Goal: Task Accomplishment & Management: Manage account settings

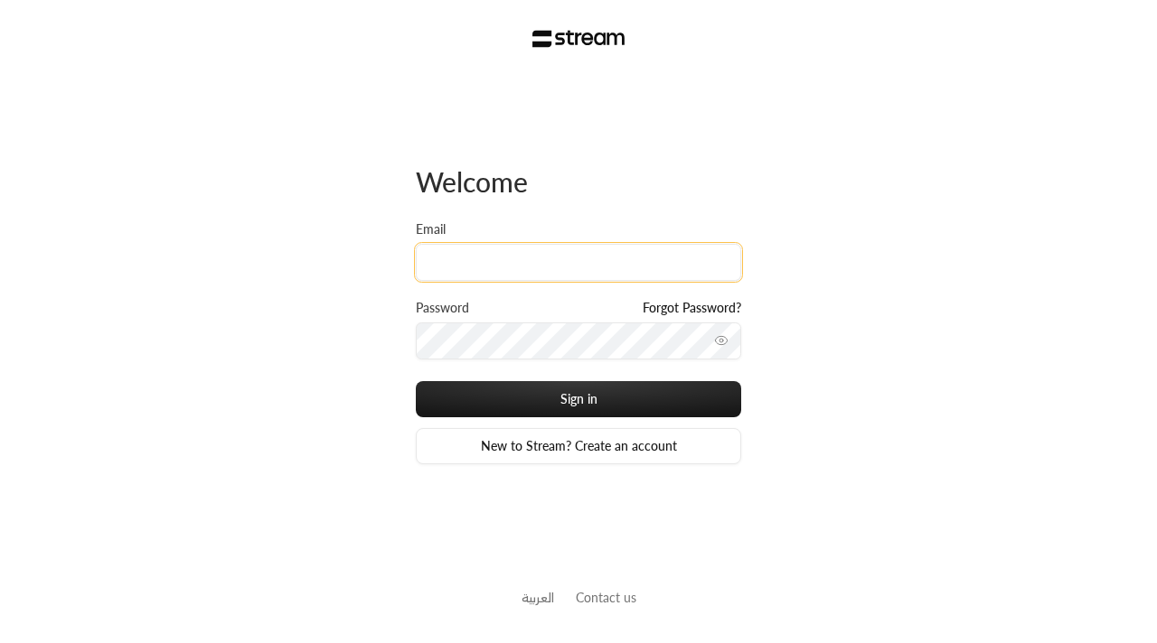
click at [603, 244] on input "Email" at bounding box center [578, 262] width 325 height 37
type input "[EMAIL_ADDRESS][DOMAIN_NAME]"
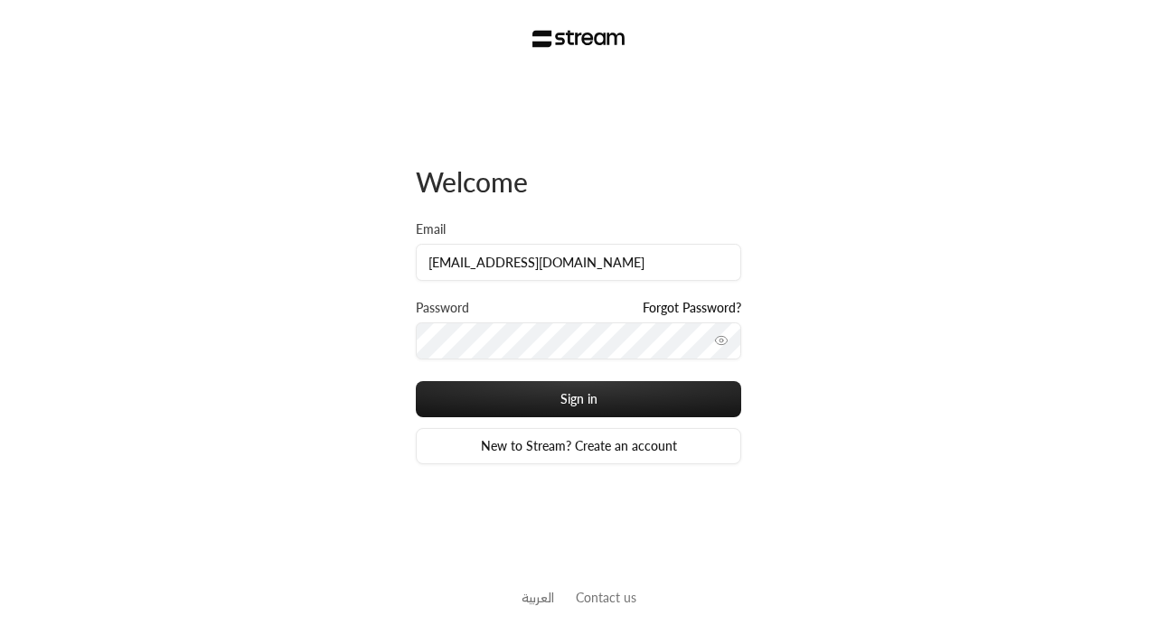
click at [676, 308] on link "Forgot Password?" at bounding box center [692, 308] width 99 height 18
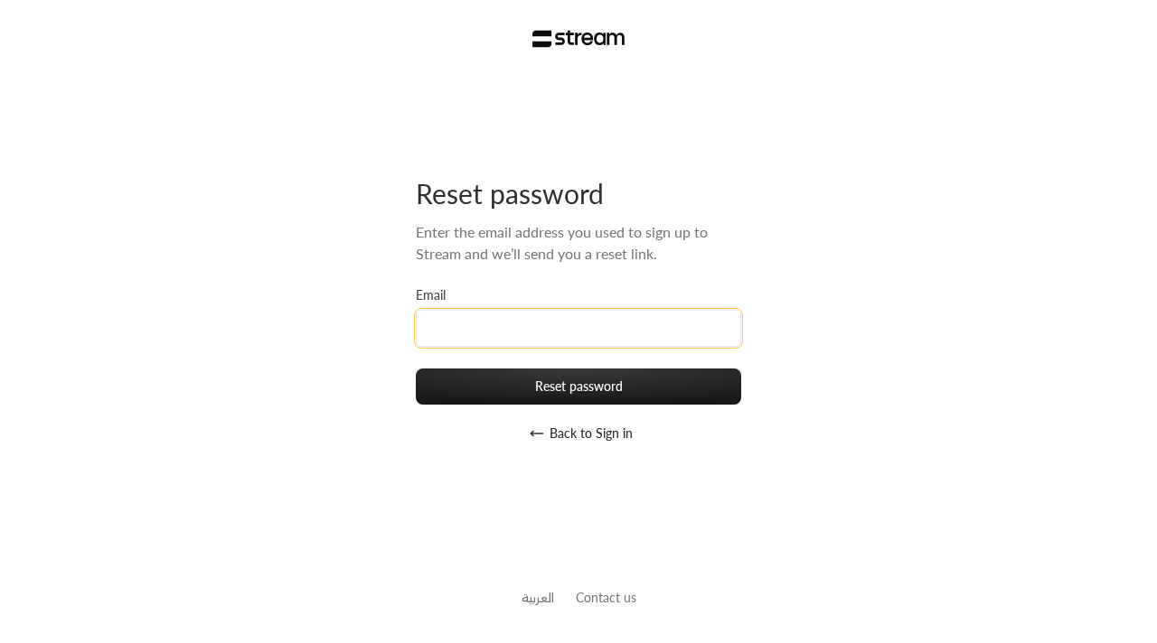
click at [626, 336] on input "Email" at bounding box center [578, 328] width 325 height 37
type input "[EMAIL_ADDRESS][DOMAIN_NAME]"
click at [416, 369] on button "Reset password" at bounding box center [578, 387] width 325 height 36
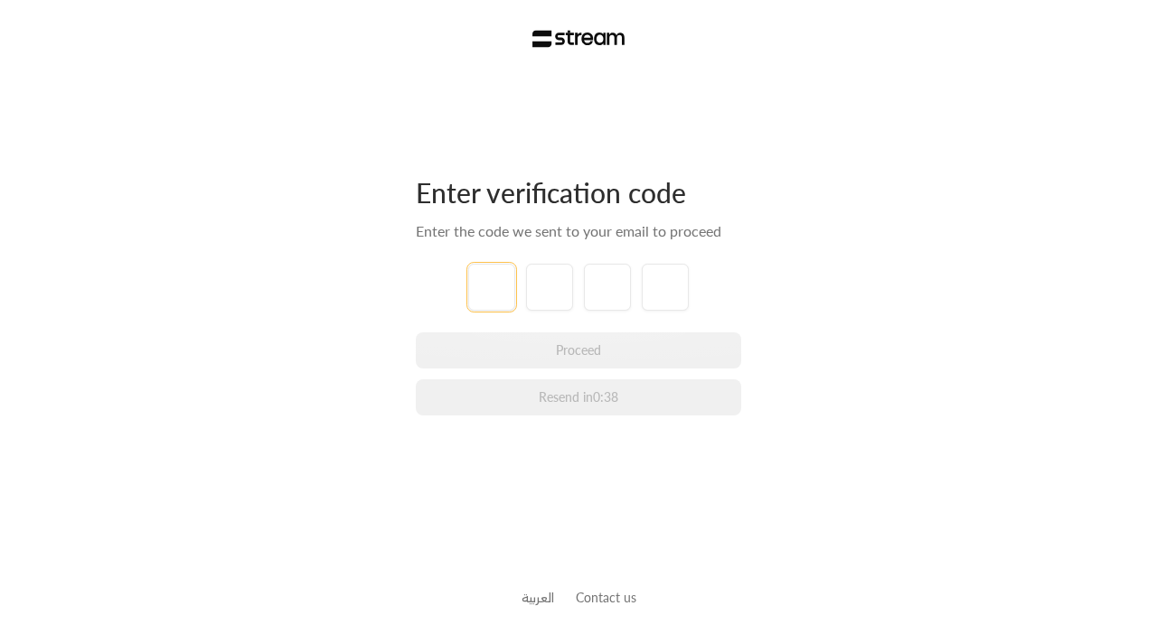
type input "9"
type input "6"
type input "0"
type input "4"
type input "3"
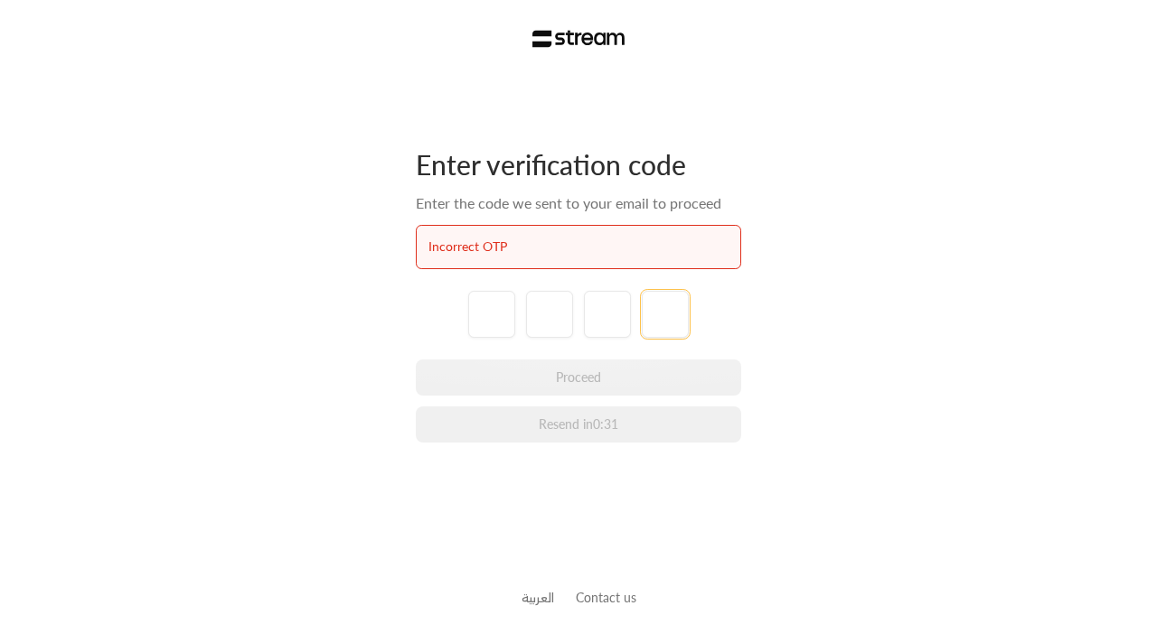
type input "9"
click at [494, 308] on input "tel" at bounding box center [491, 314] width 47 height 47
type input "9"
type input "6"
type input "0"
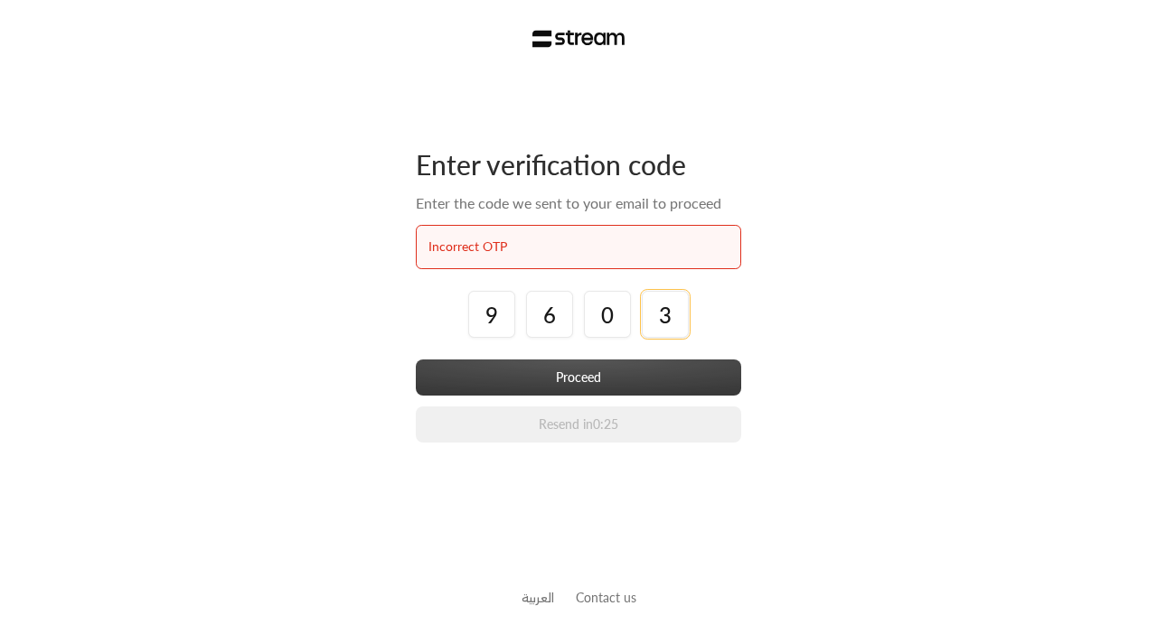
type input "3"
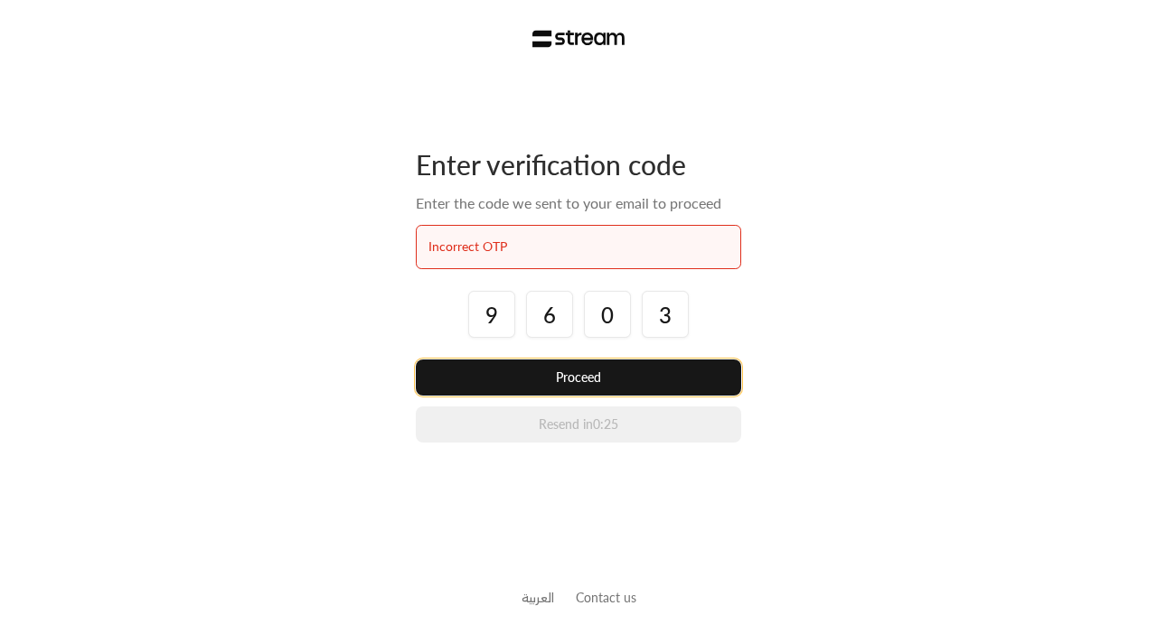
click at [510, 380] on button "Proceed" at bounding box center [578, 378] width 325 height 36
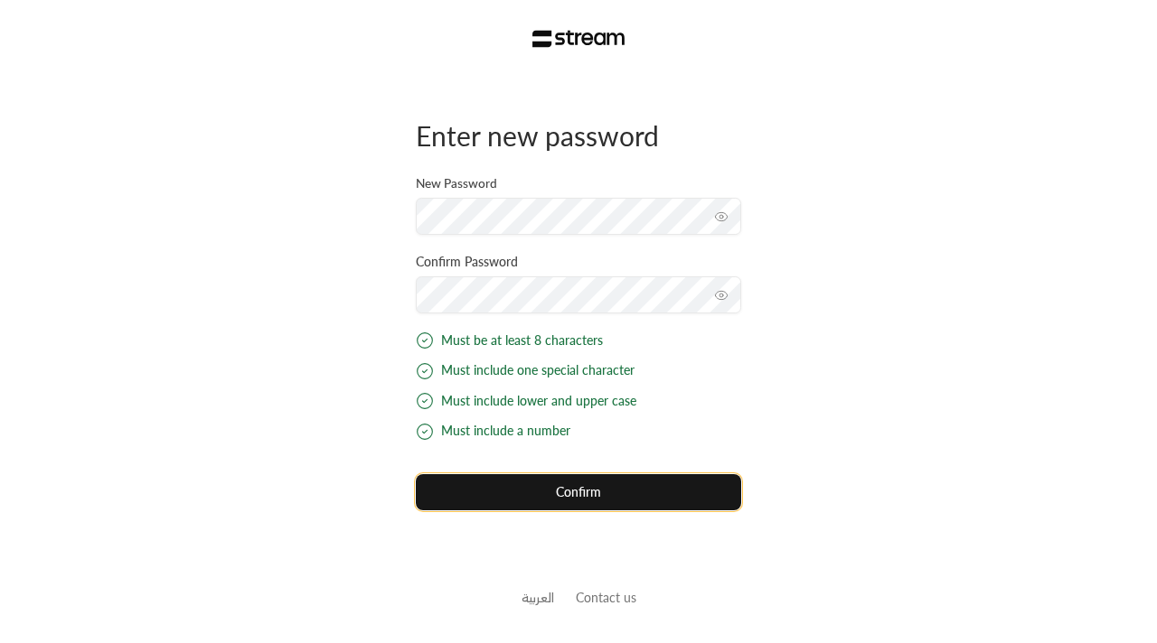
click at [529, 504] on button "Confirm" at bounding box center [578, 492] width 325 height 36
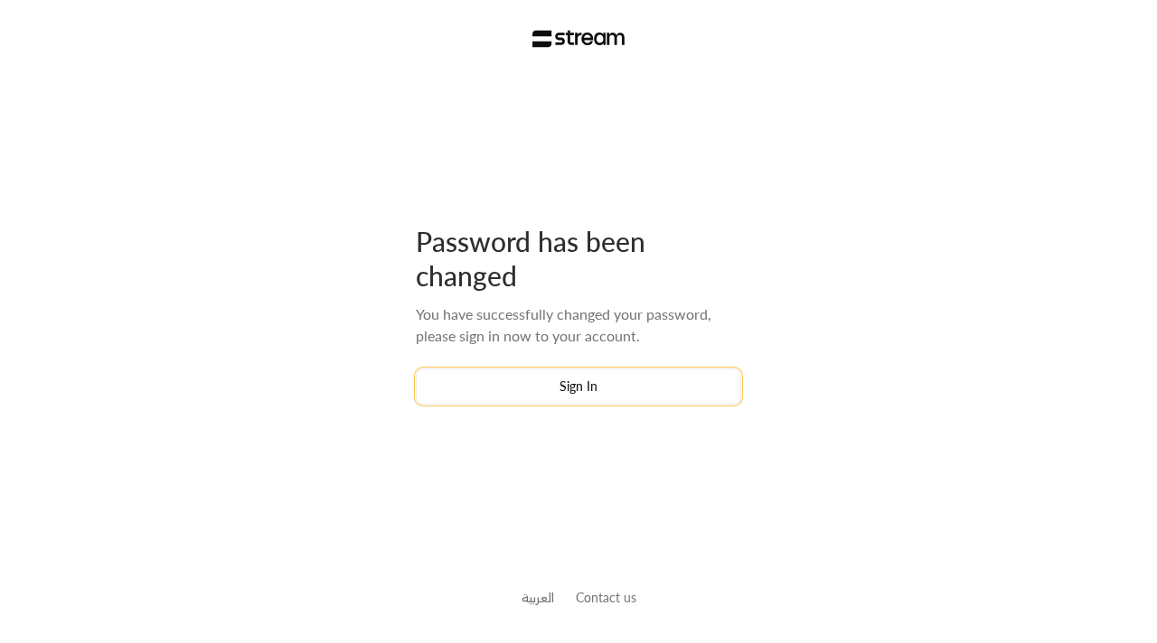
click at [671, 376] on button "Sign In" at bounding box center [578, 387] width 325 height 36
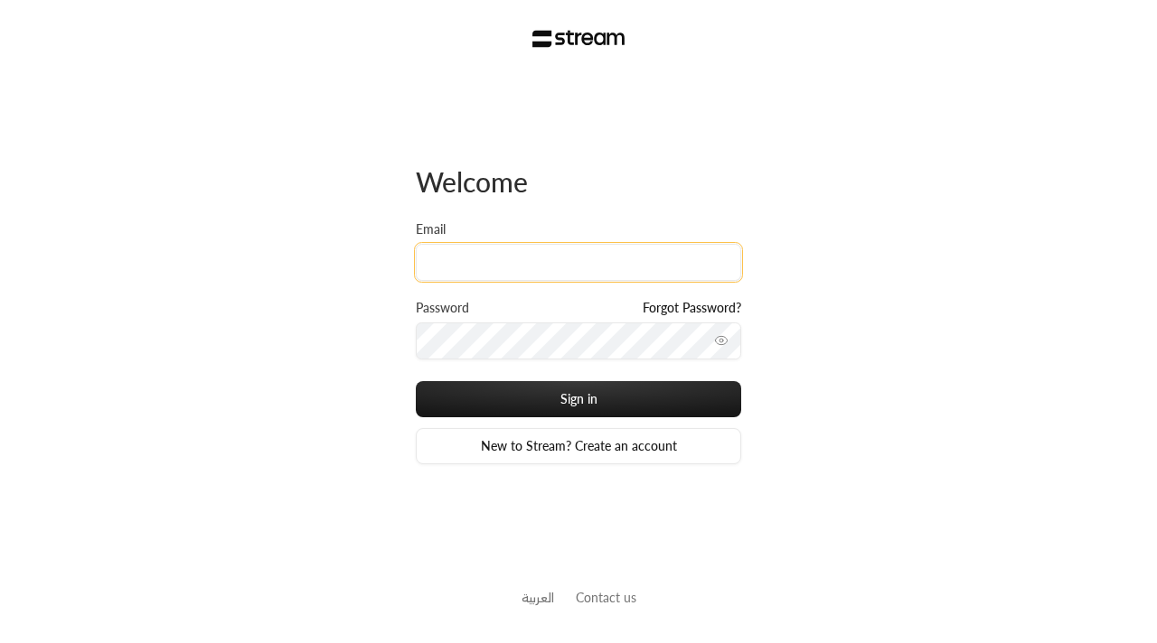
click at [611, 244] on input "Email" at bounding box center [578, 262] width 325 height 37
type input "[EMAIL_ADDRESS][DOMAIN_NAME]"
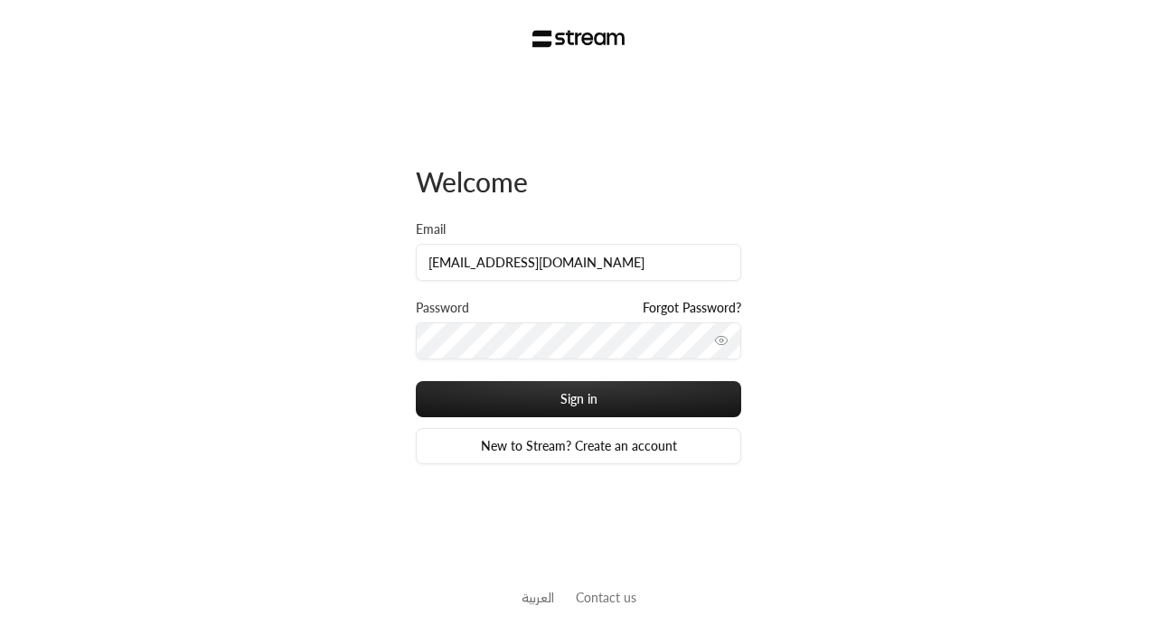
click at [600, 419] on div "Sign in New to Stream? Create an account" at bounding box center [578, 422] width 325 height 83
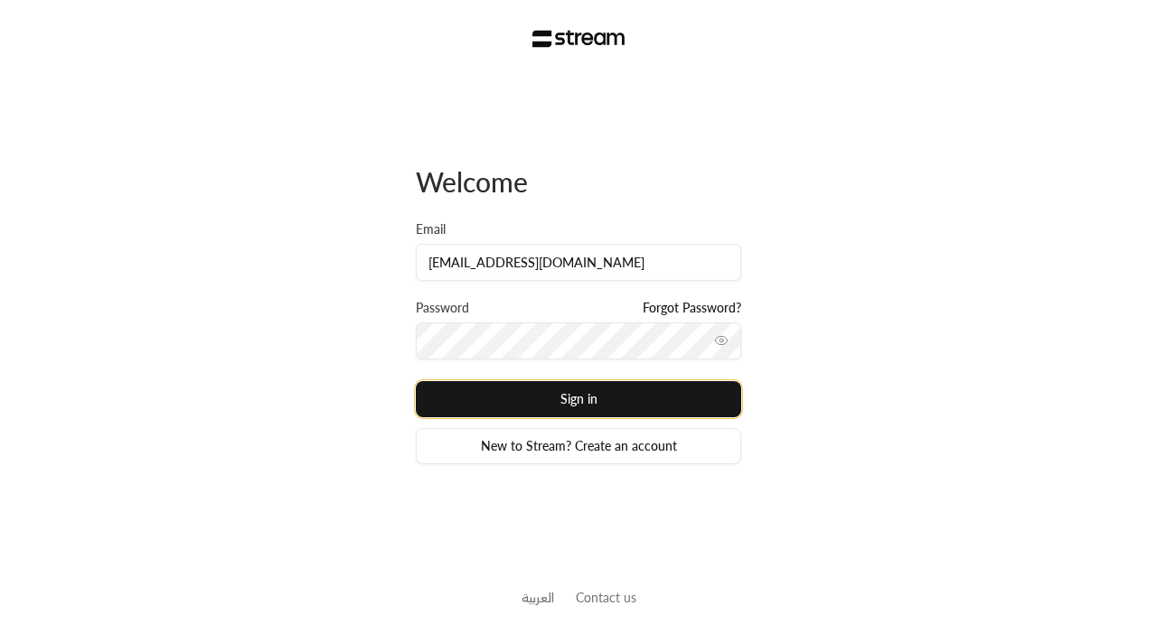
click at [602, 406] on button "Sign in" at bounding box center [578, 399] width 325 height 36
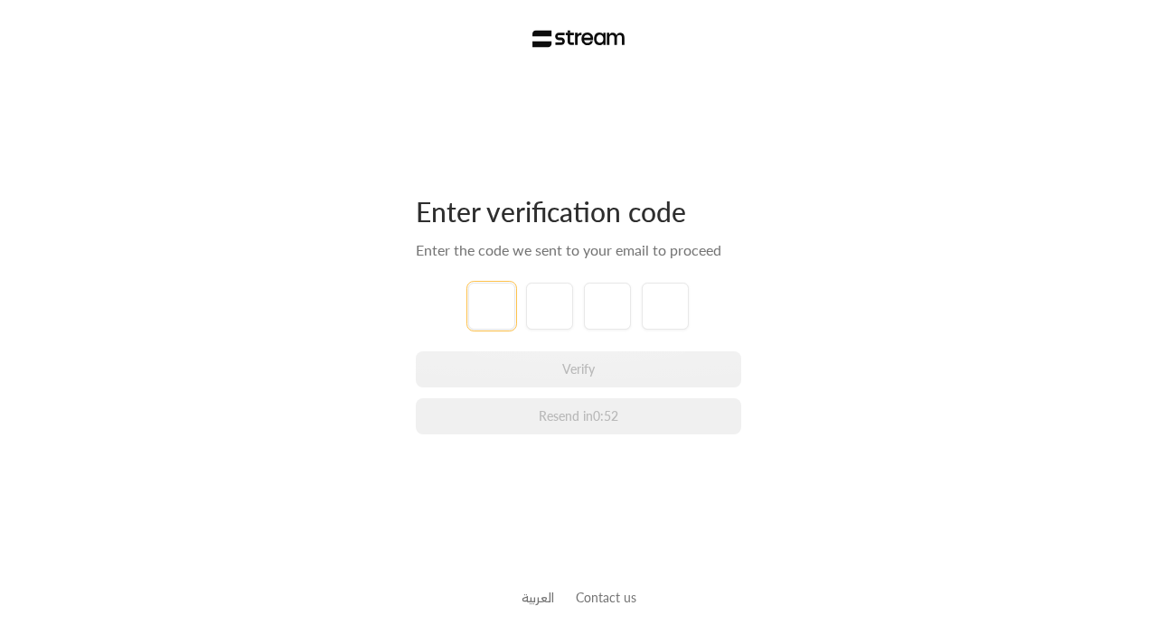
type input "3"
type input "8"
type input "3"
type input "8"
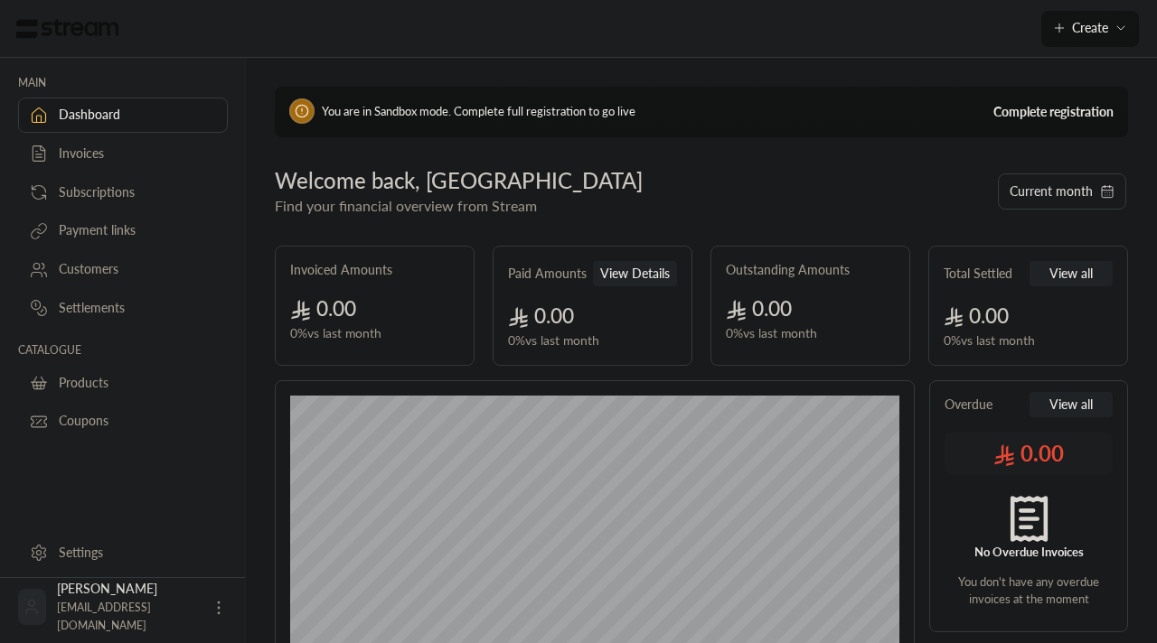
click at [156, 155] on div "Invoices" at bounding box center [132, 154] width 146 height 18
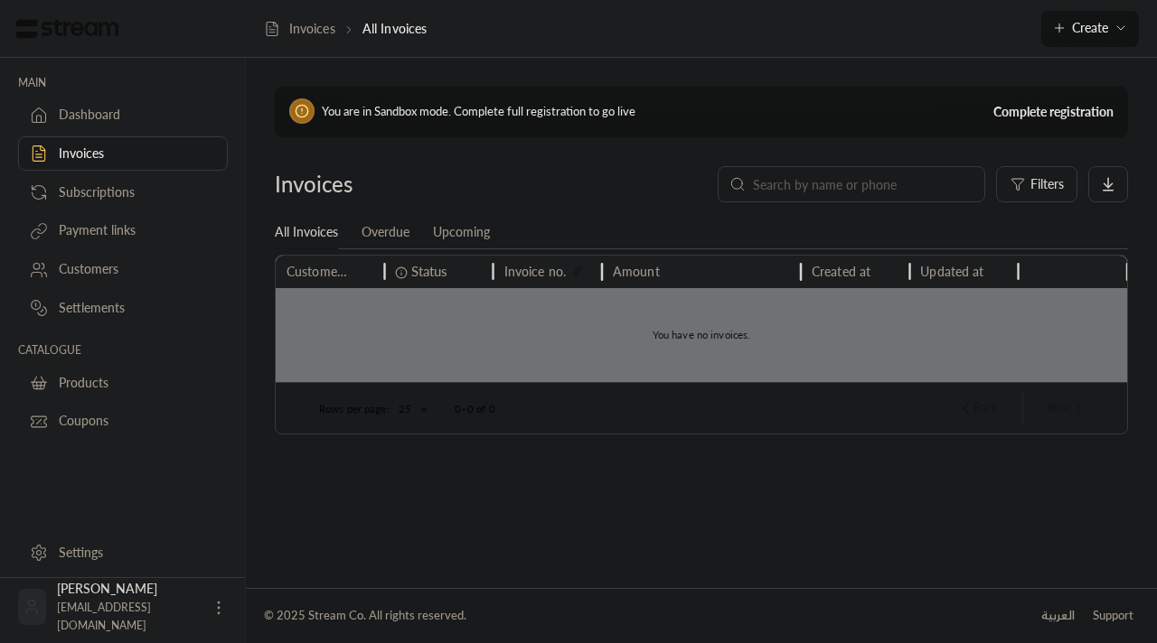
click at [115, 112] on div "Dashboard" at bounding box center [132, 115] width 146 height 18
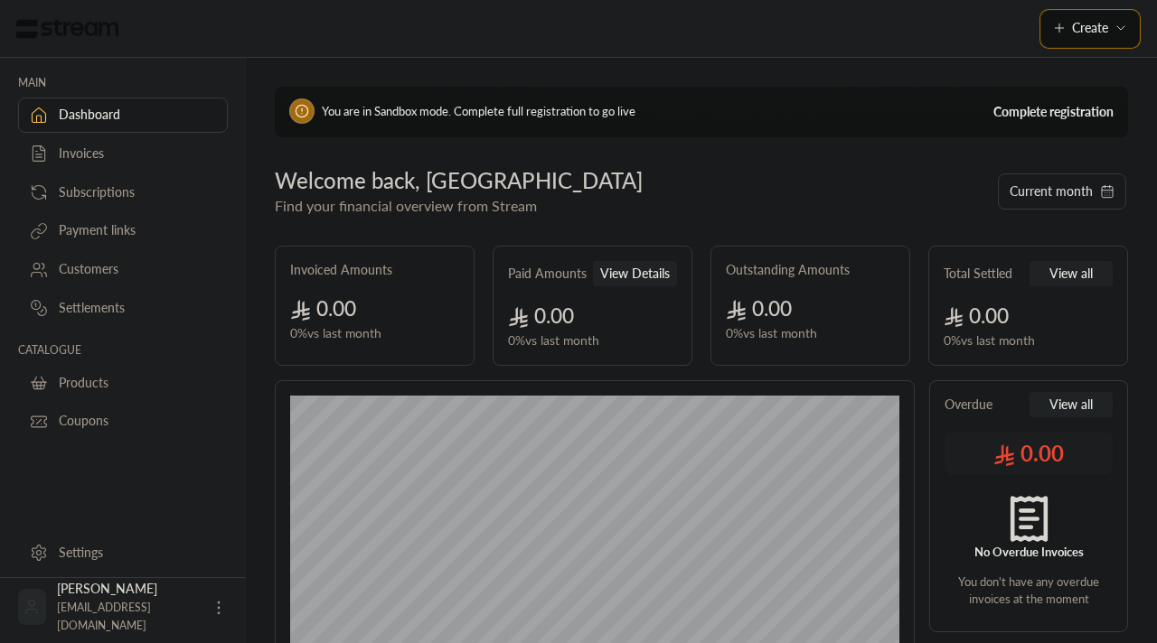
click at [1098, 26] on span "Create" at bounding box center [1090, 27] width 36 height 15
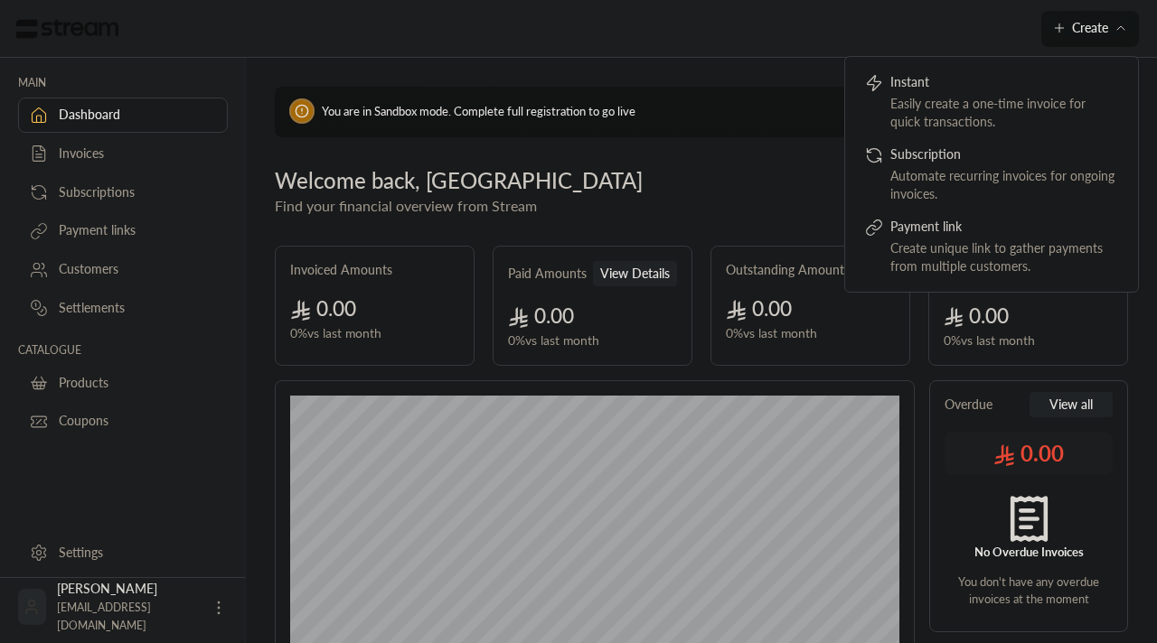
click at [406, 114] on span "You are in Sandbox mode. Complete full registration to go live" at bounding box center [479, 111] width 314 height 14
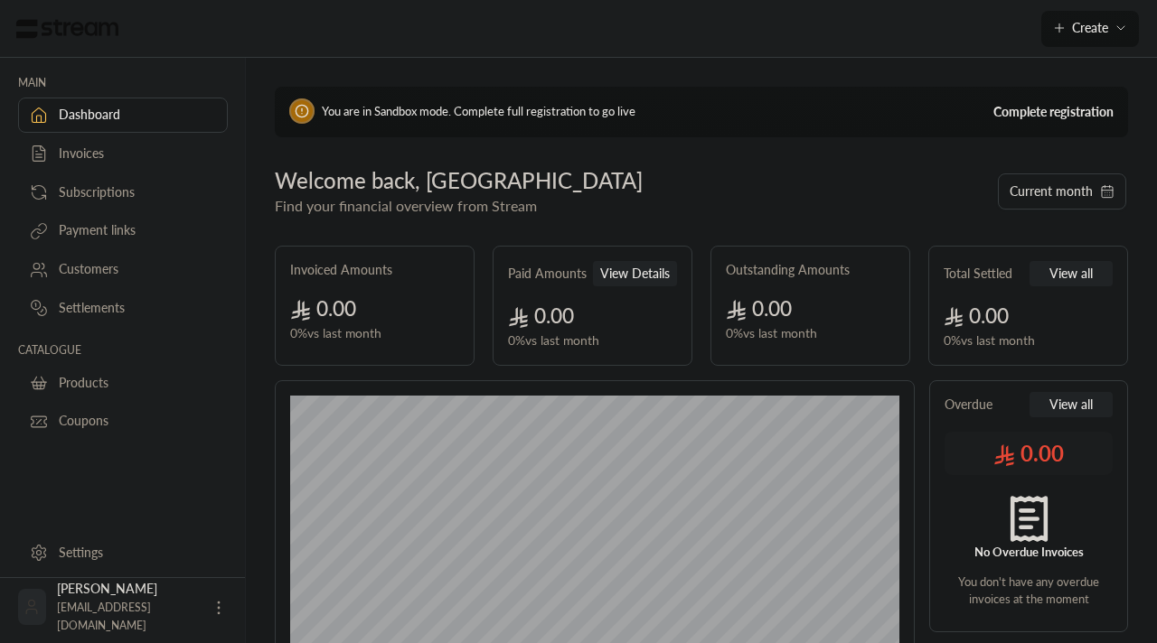
scroll to position [527, 0]
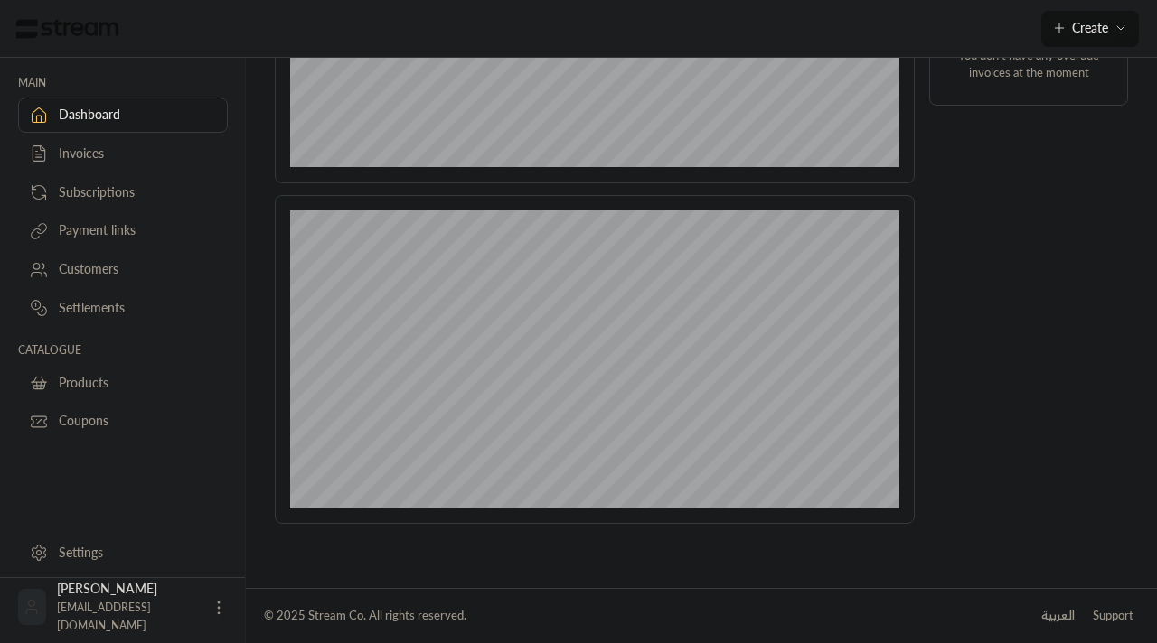
click at [120, 182] on link "Subscriptions" at bounding box center [123, 191] width 210 height 35
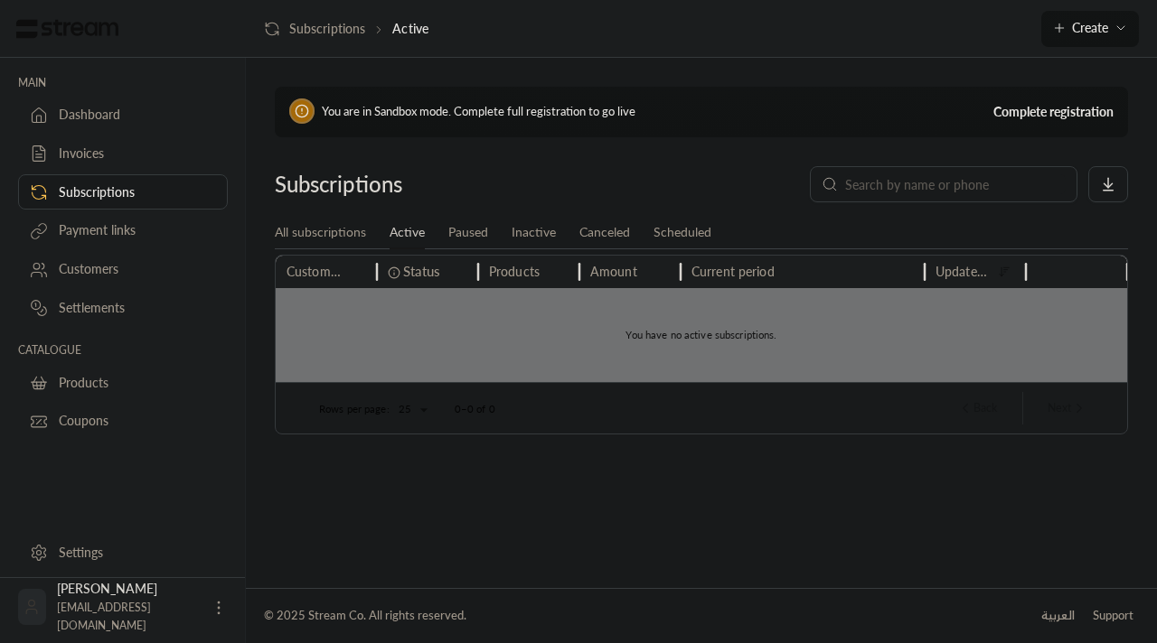
click at [110, 144] on link "Invoices" at bounding box center [123, 153] width 210 height 35
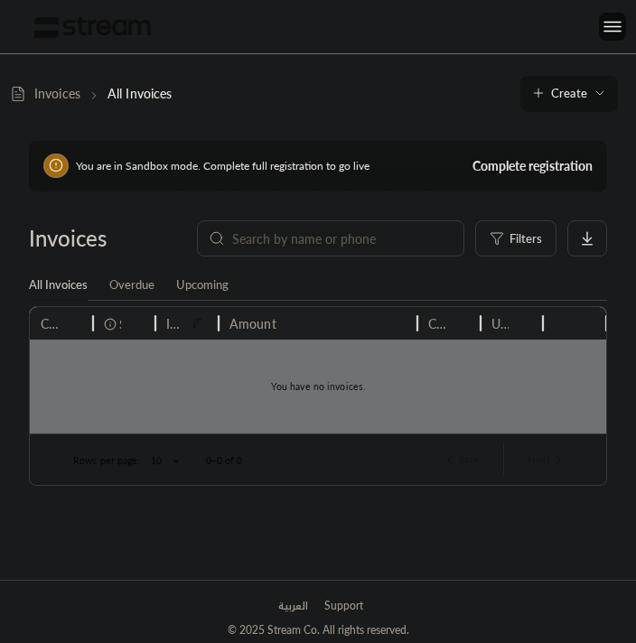
click at [632, 223] on div "You are in Sandbox mode. Complete full registration to go live Complete registr…" at bounding box center [318, 346] width 636 height 468
click at [634, 223] on div "You are in Sandbox mode. Complete full registration to go live Complete registr…" at bounding box center [318, 346] width 636 height 468
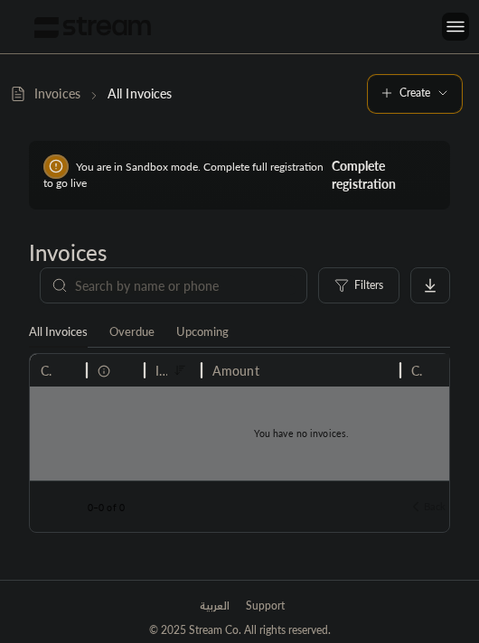
click at [418, 99] on span "Create" at bounding box center [414, 93] width 31 height 14
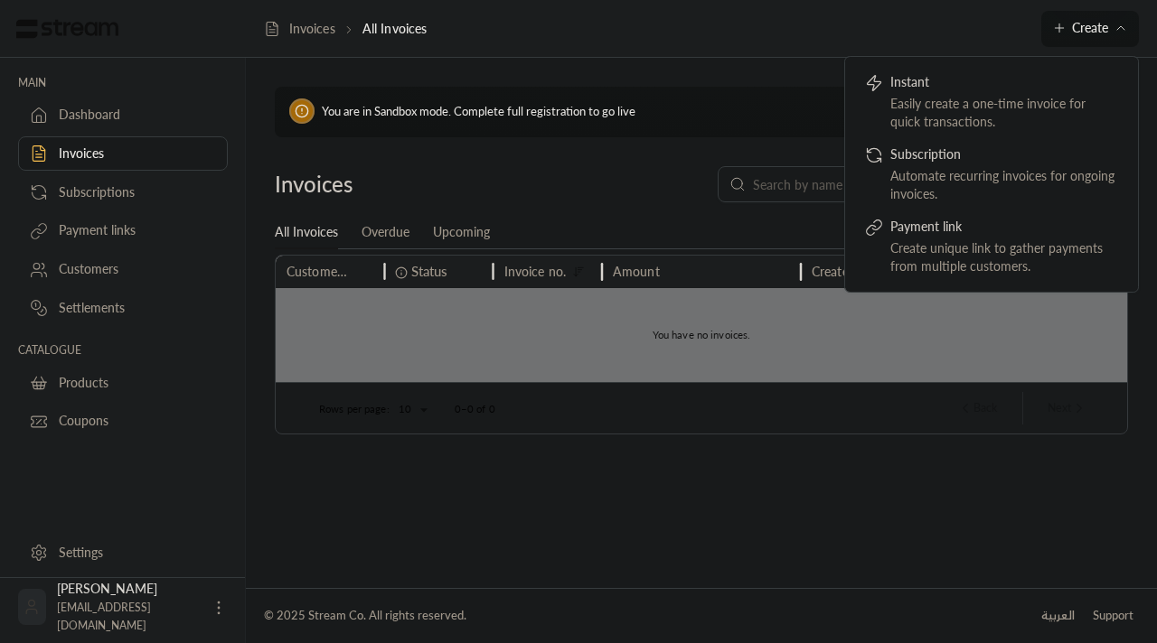
click at [60, 541] on link "Settings" at bounding box center [123, 552] width 210 height 35
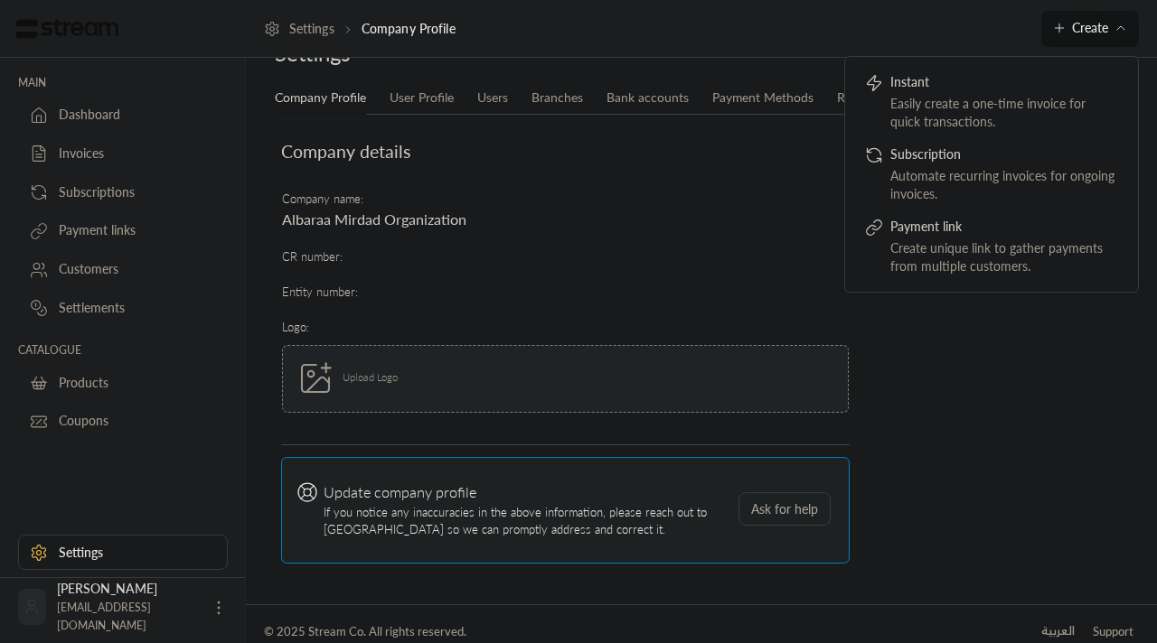
scroll to position [143, 0]
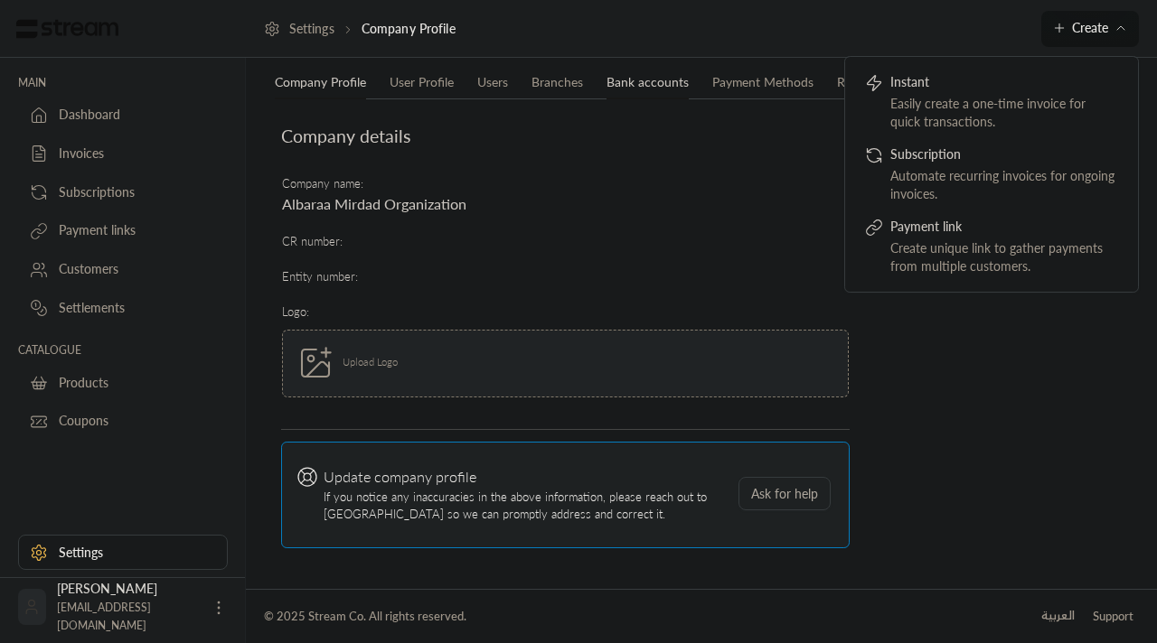
click at [648, 89] on link "Bank accounts" at bounding box center [647, 83] width 82 height 33
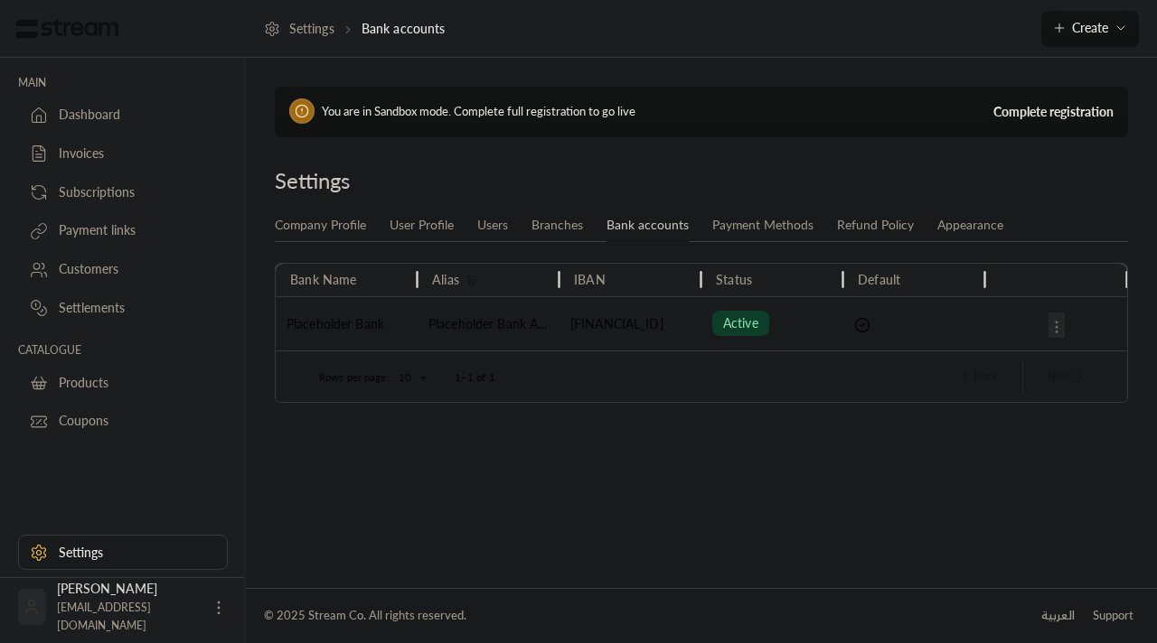
click at [333, 249] on div "Bank Name [PERSON_NAME] Status Default Placeholder Bank Placeholder Bank Accoun…" at bounding box center [701, 333] width 853 height 170
click at [339, 224] on link "Company Profile" at bounding box center [320, 226] width 91 height 33
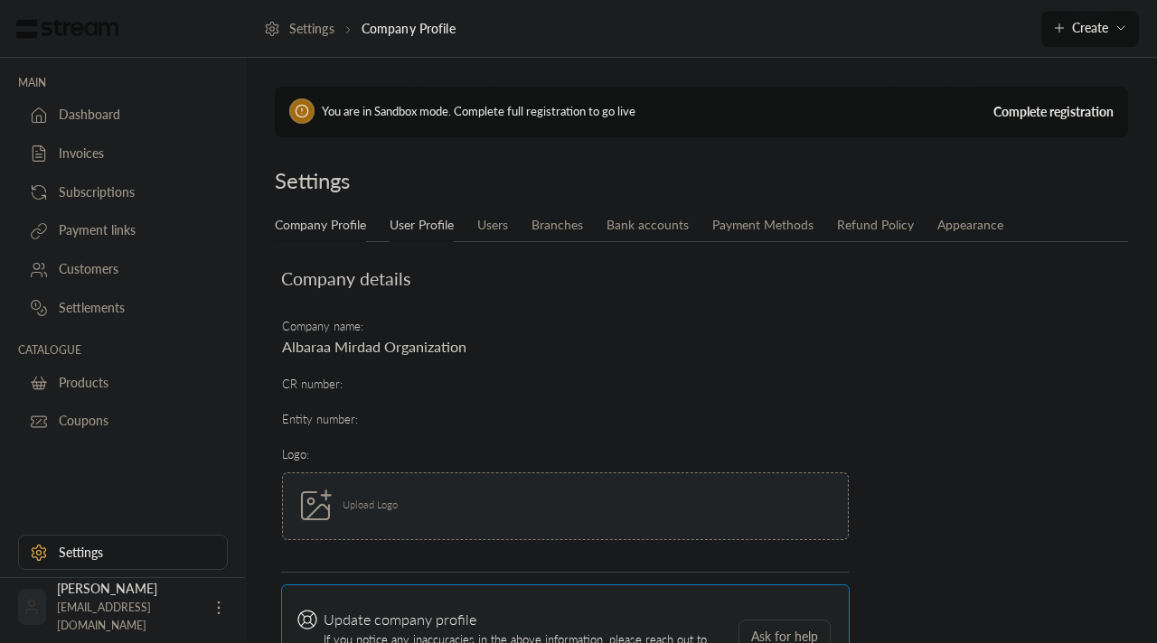
click at [419, 220] on link "User Profile" at bounding box center [421, 226] width 64 height 33
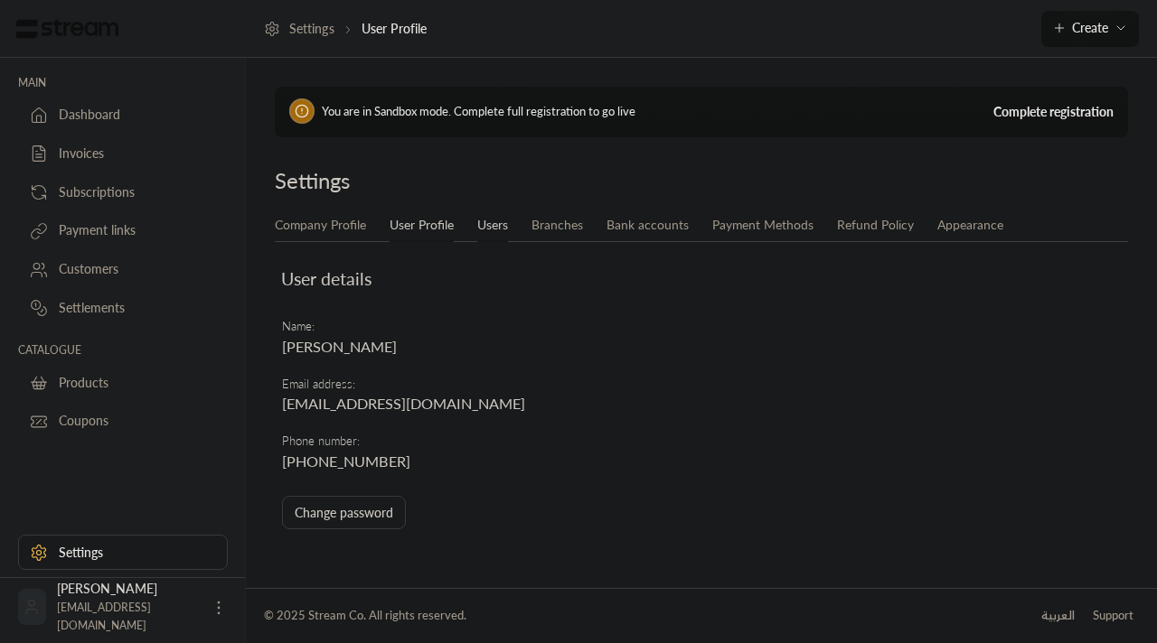
click at [489, 221] on link "Users" at bounding box center [492, 226] width 31 height 33
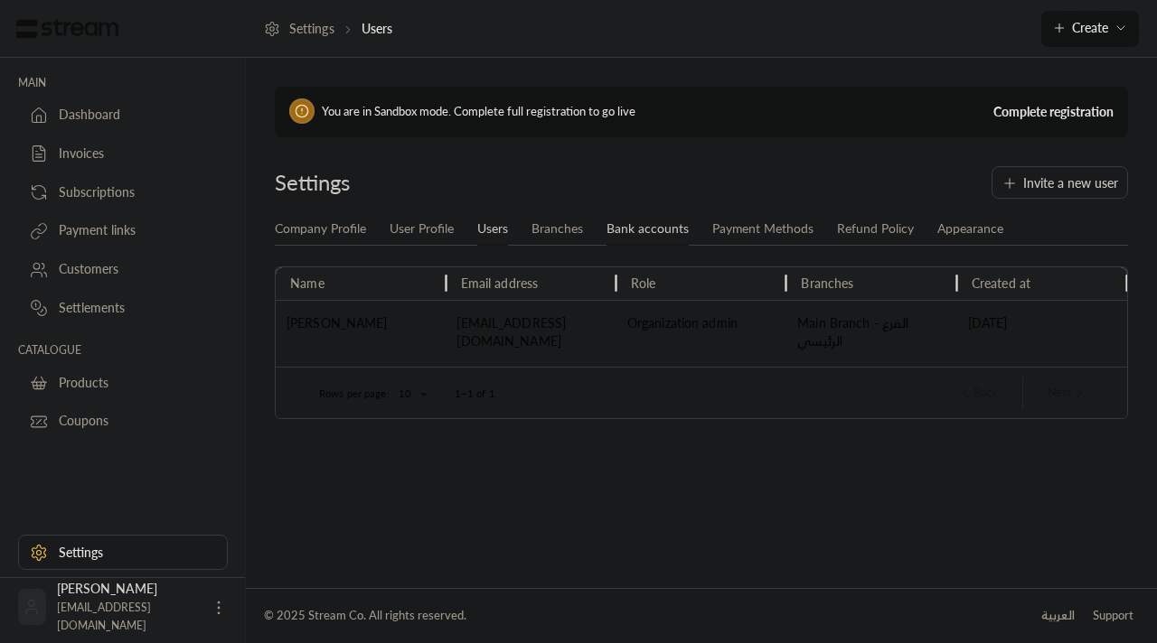
click at [606, 232] on link "Bank accounts" at bounding box center [647, 229] width 82 height 33
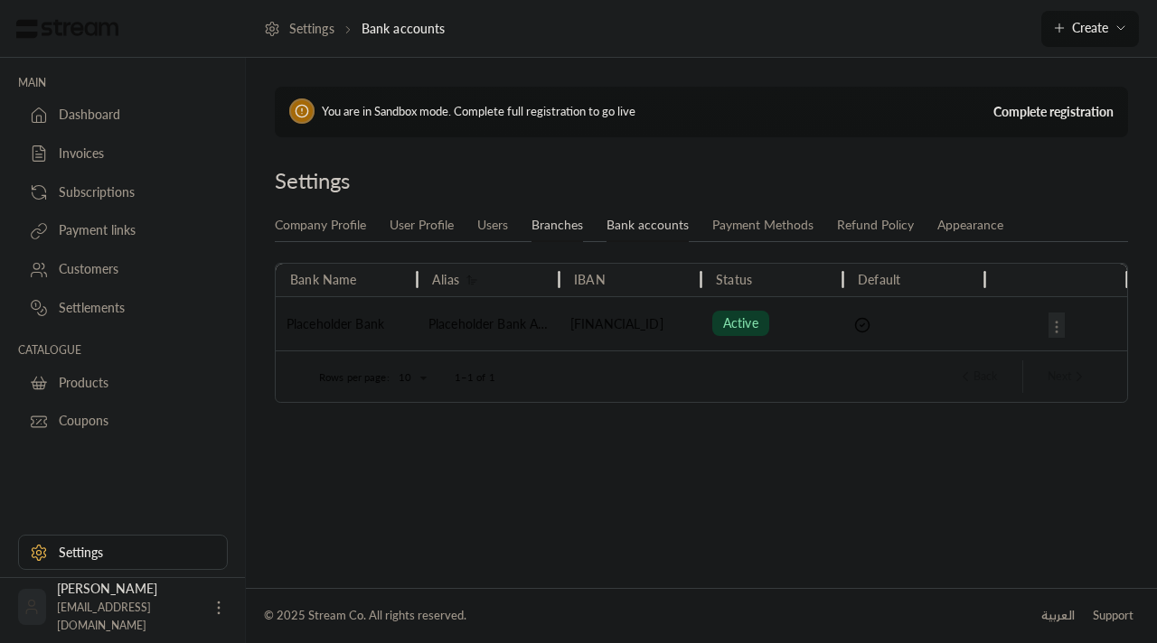
click at [559, 237] on link "Branches" at bounding box center [557, 226] width 52 height 33
click at [609, 227] on link "Bank accounts" at bounding box center [647, 226] width 82 height 33
click at [744, 213] on link "Payment Methods" at bounding box center [762, 226] width 101 height 33
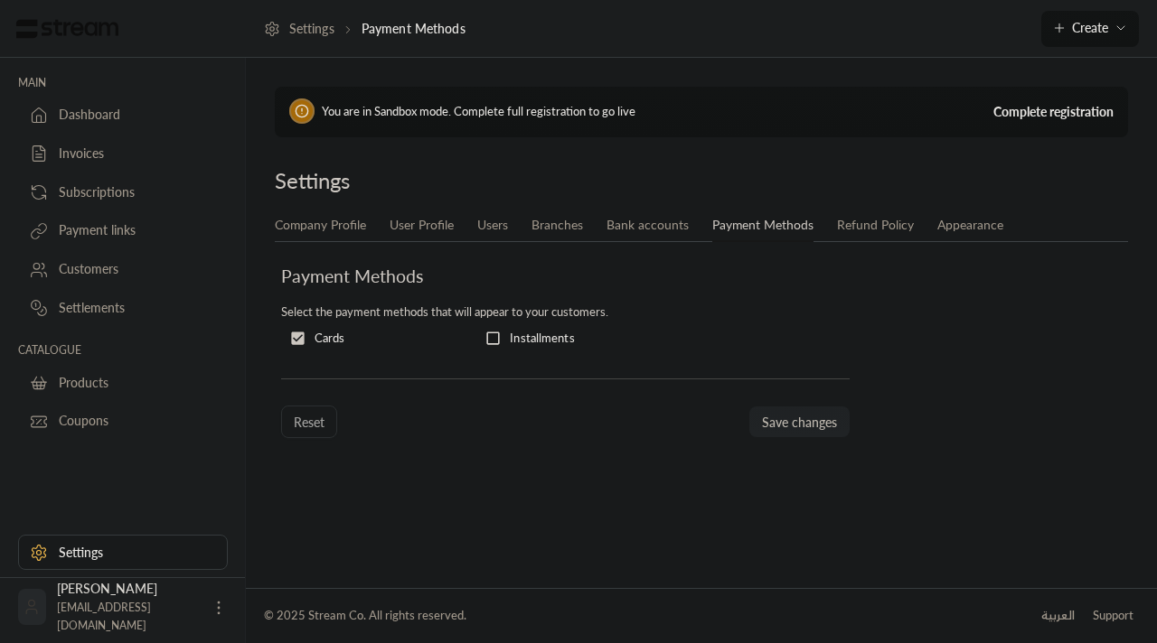
click at [819, 229] on li "Payment Methods" at bounding box center [762, 226] width 125 height 33
click at [802, 230] on link "Payment Methods" at bounding box center [762, 226] width 101 height 33
click at [841, 230] on link "Refund Policy" at bounding box center [875, 226] width 77 height 33
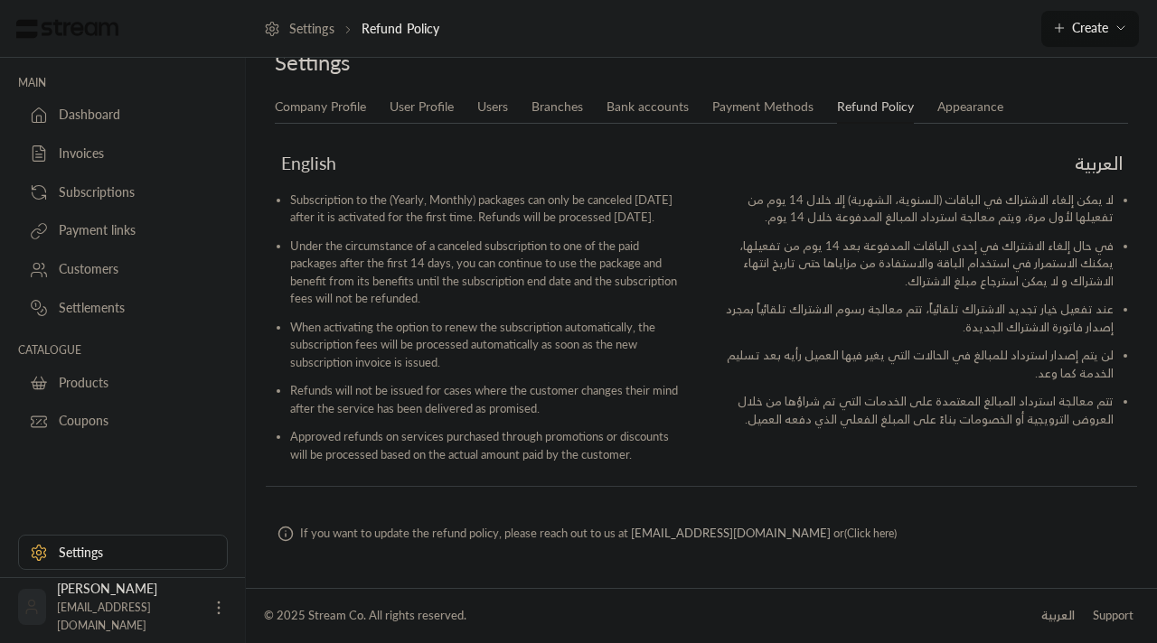
scroll to position [5, 0]
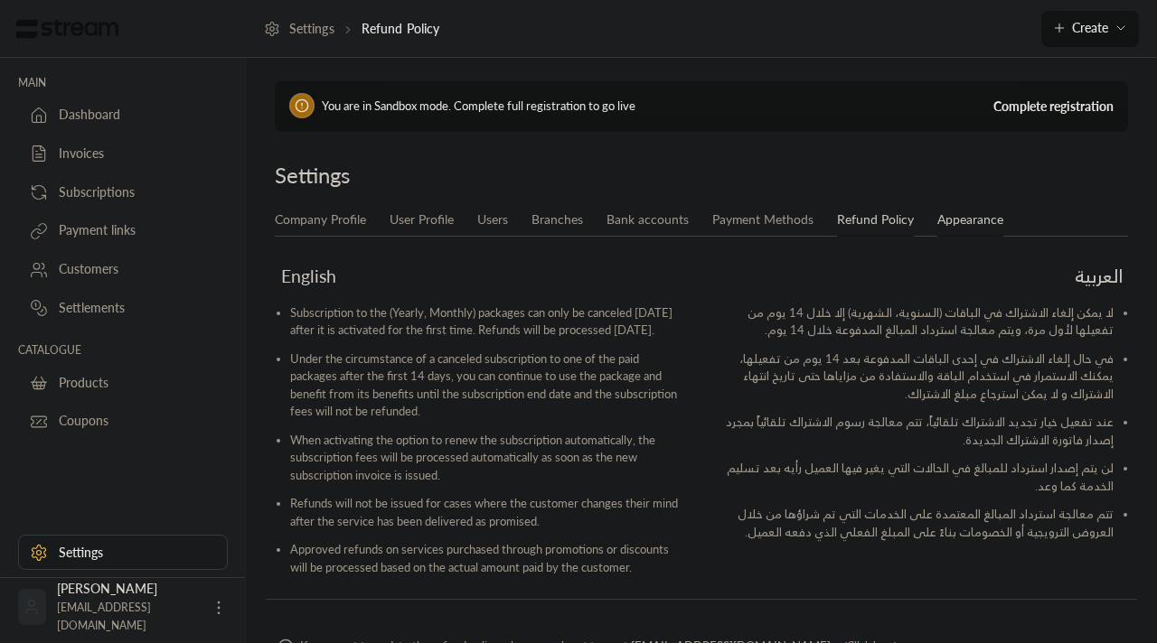
click at [937, 220] on link "Appearance" at bounding box center [970, 220] width 66 height 33
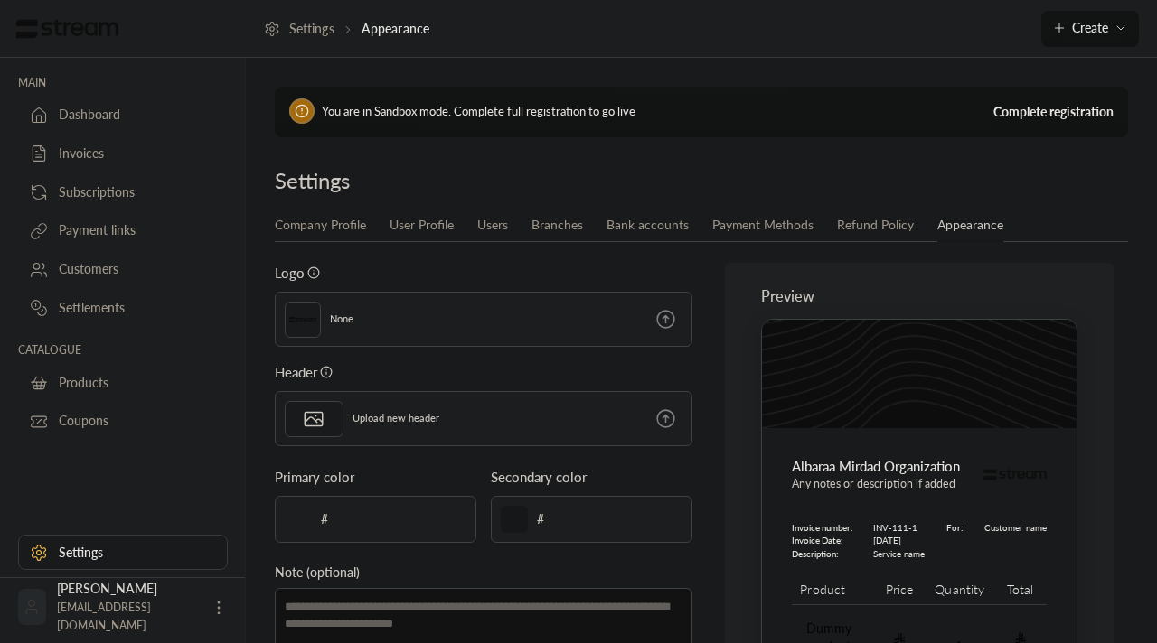
scroll to position [259, 0]
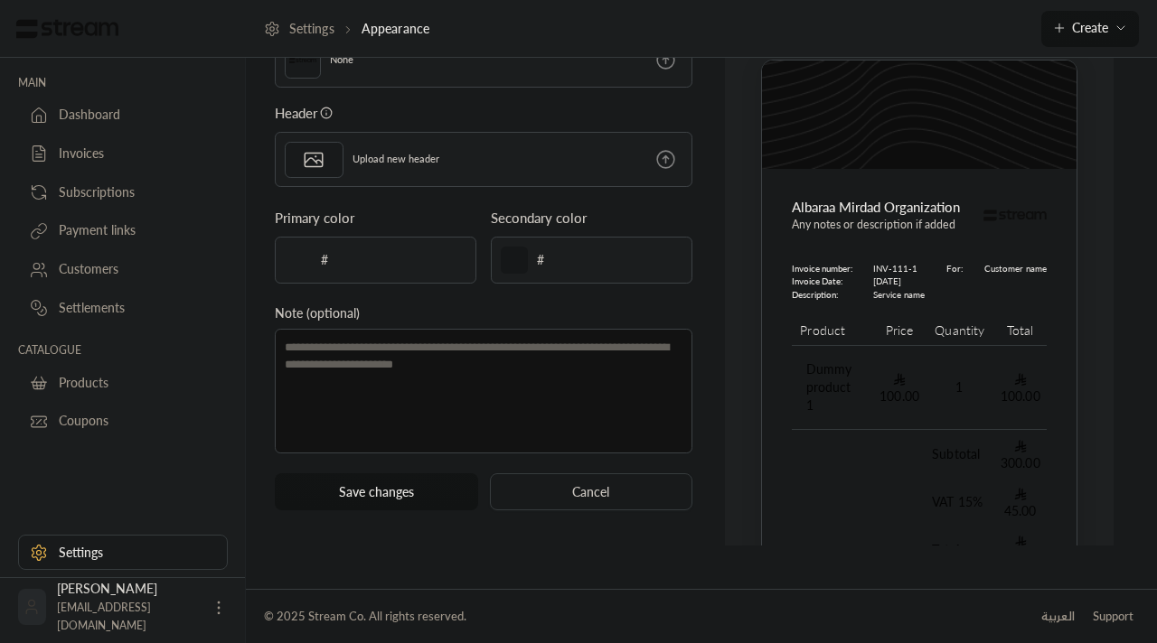
type input "******"
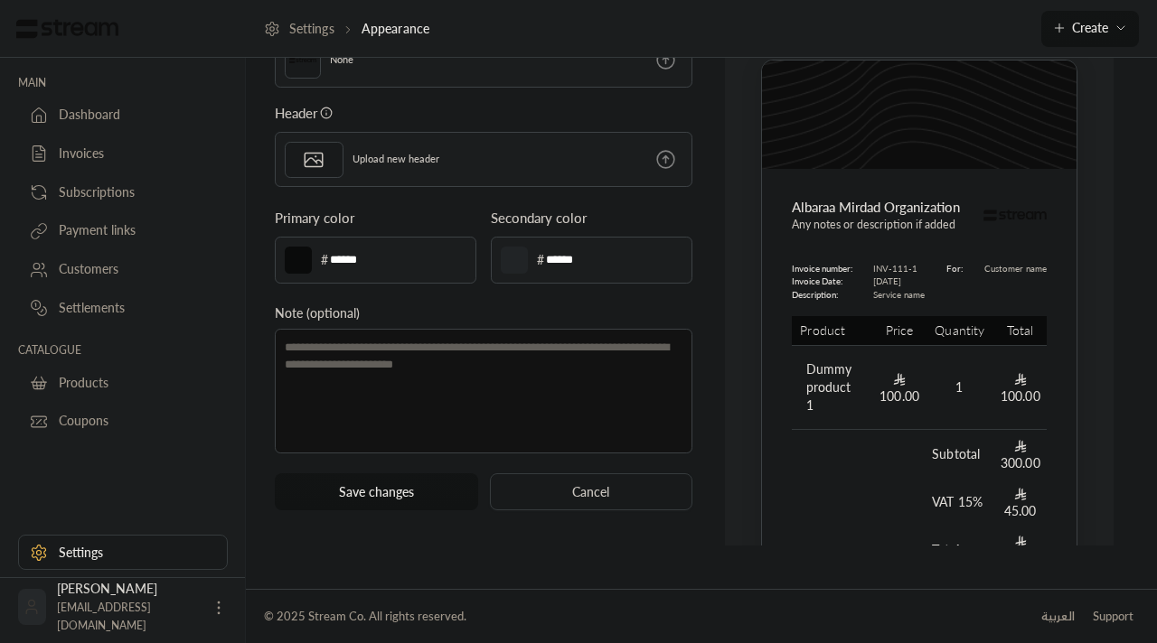
click at [170, 225] on div "Payment links" at bounding box center [132, 230] width 146 height 18
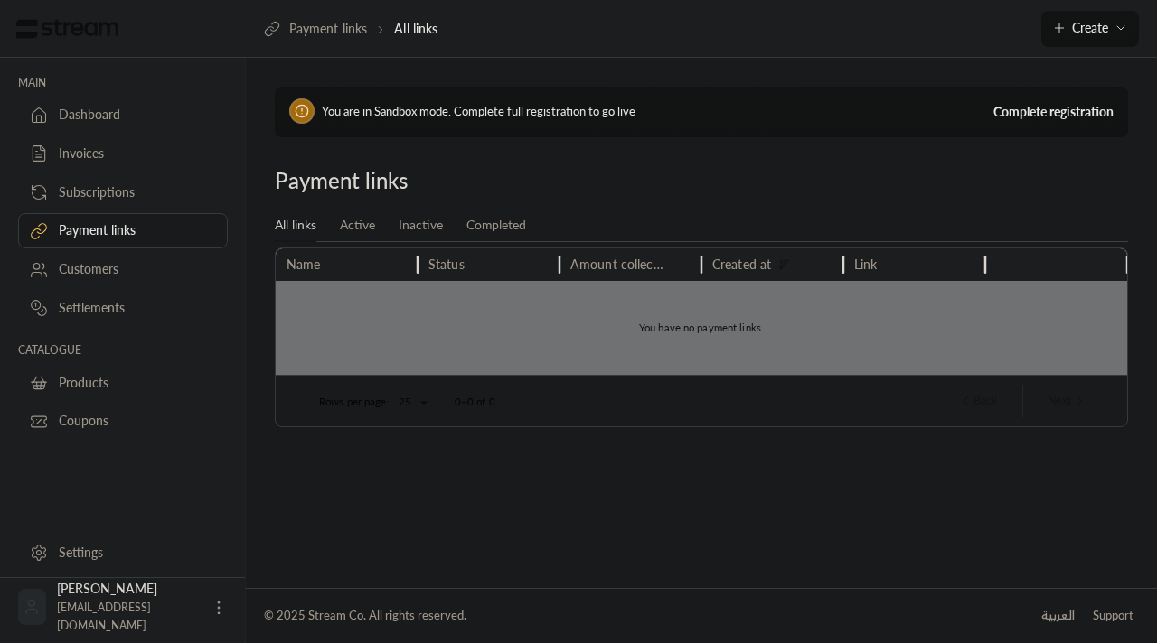
click at [167, 267] on div "Customers" at bounding box center [132, 269] width 146 height 18
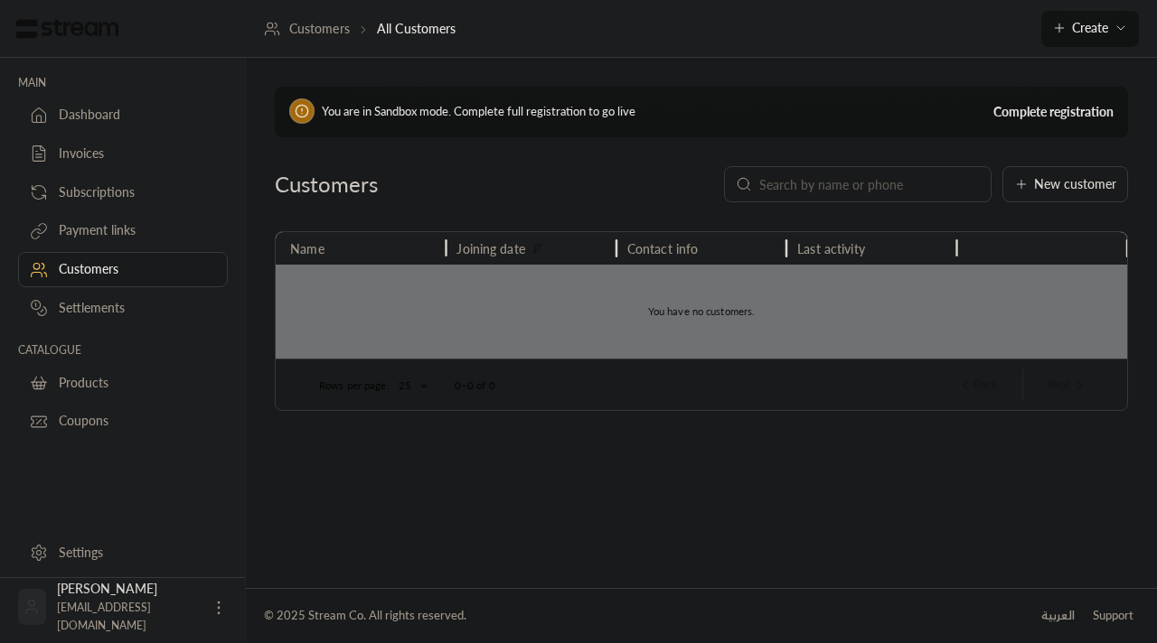
click at [158, 205] on link "Subscriptions" at bounding box center [123, 191] width 210 height 35
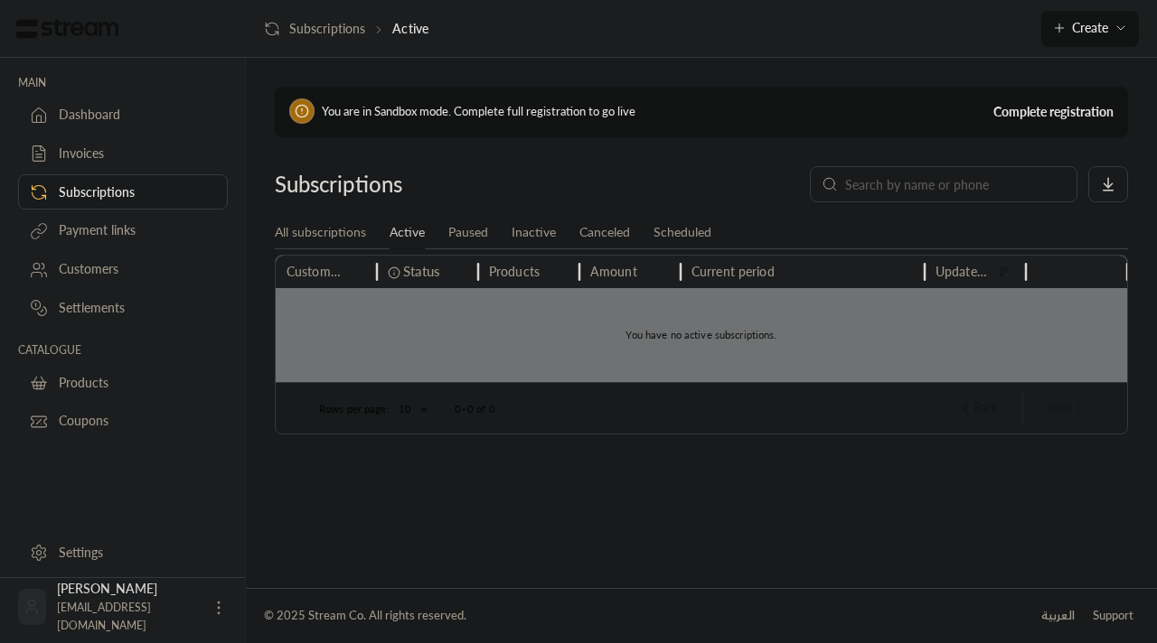
click at [138, 175] on link "Subscriptions" at bounding box center [123, 191] width 210 height 35
click at [136, 162] on div "Invoices" at bounding box center [132, 154] width 146 height 18
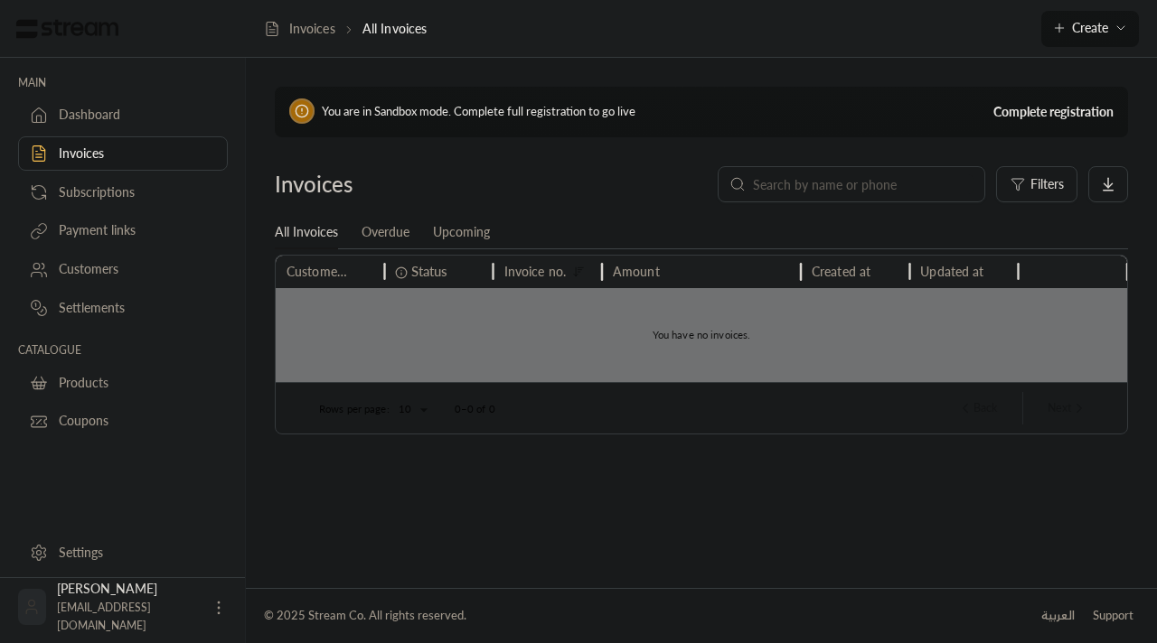
click at [129, 129] on link "Dashboard" at bounding box center [123, 115] width 210 height 35
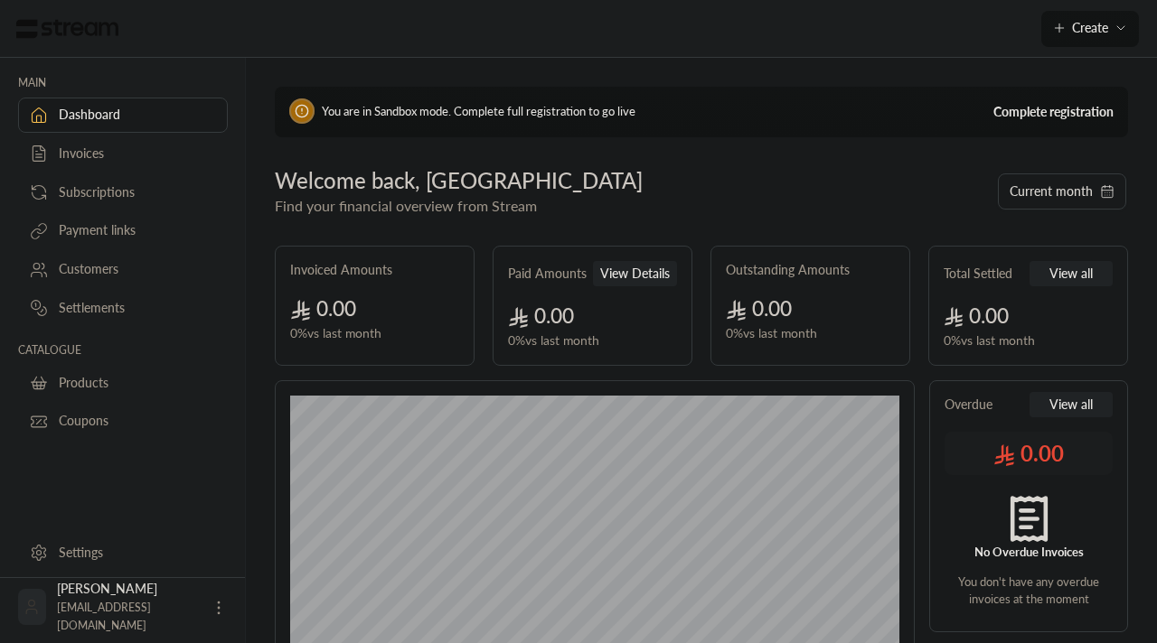
click at [77, 39] on div at bounding box center [123, 29] width 246 height 58
click at [70, 28] on img at bounding box center [67, 29] width 106 height 20
click at [105, 169] on link "Invoices" at bounding box center [123, 153] width 210 height 35
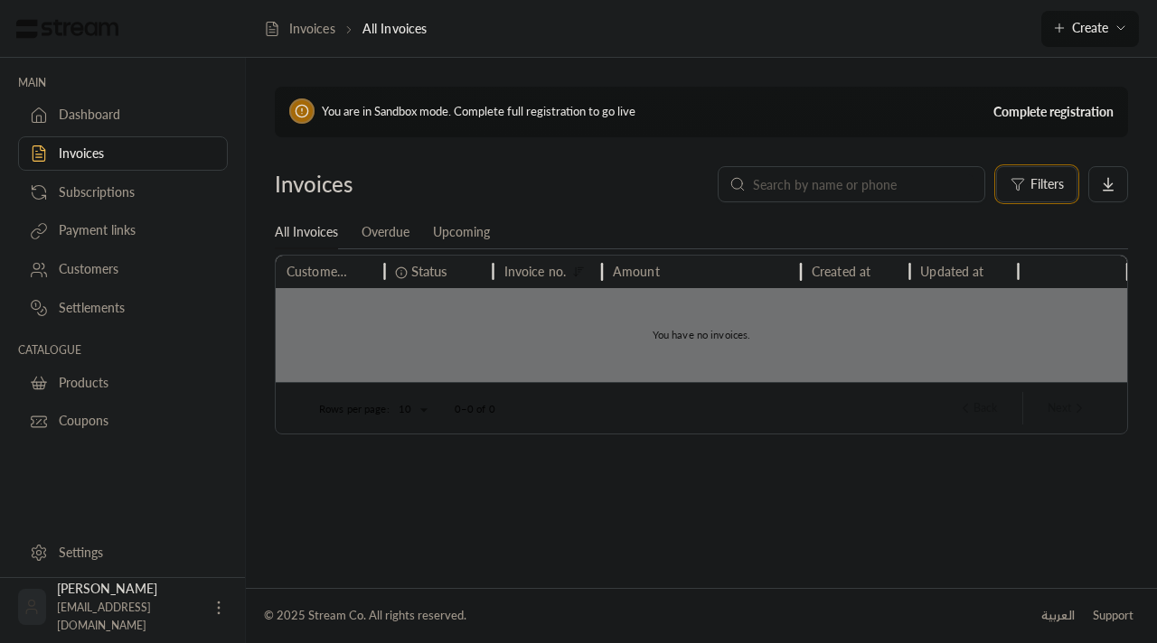
click at [1023, 191] on icon "button" at bounding box center [1017, 184] width 14 height 14
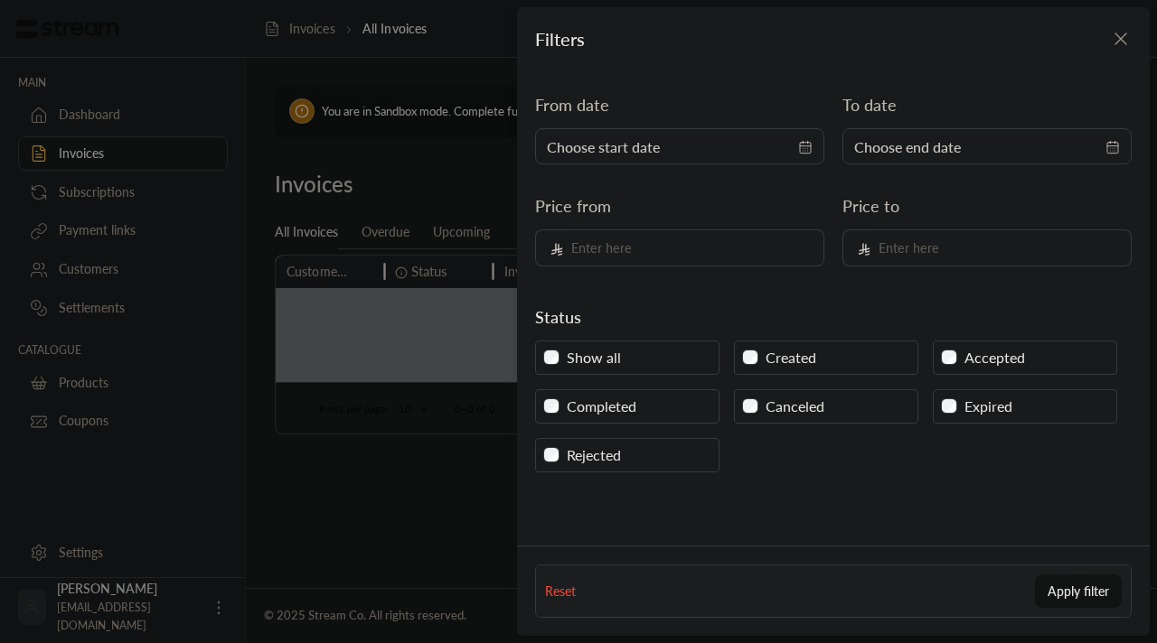
click at [1124, 33] on icon "button" at bounding box center [1121, 39] width 22 height 22
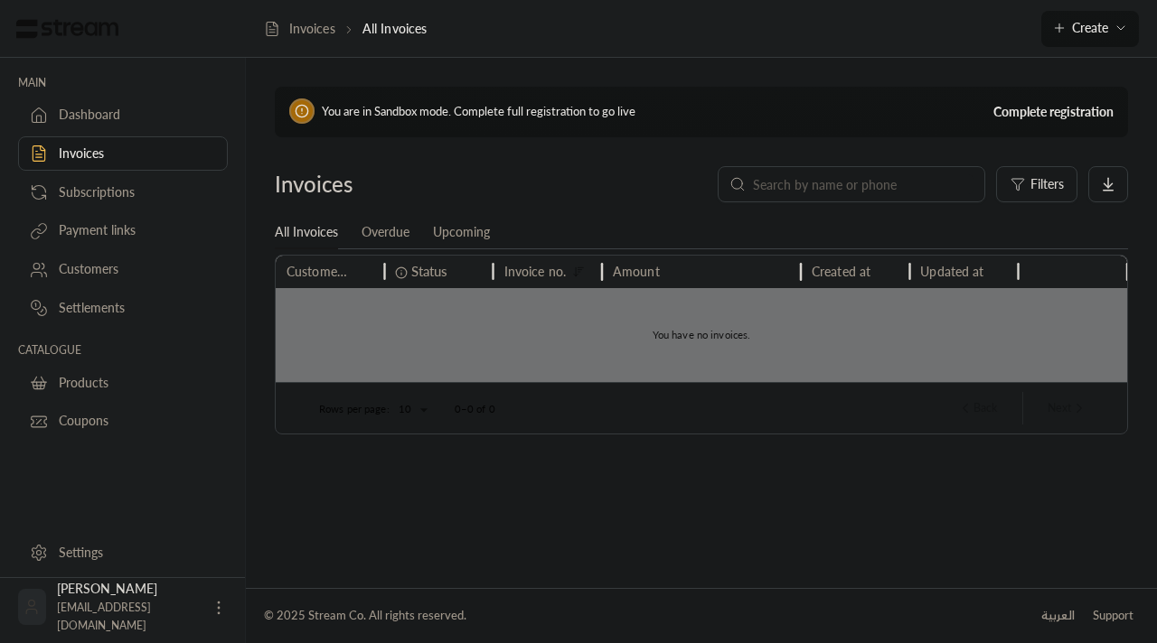
click at [150, 193] on div "Subscriptions" at bounding box center [132, 192] width 146 height 18
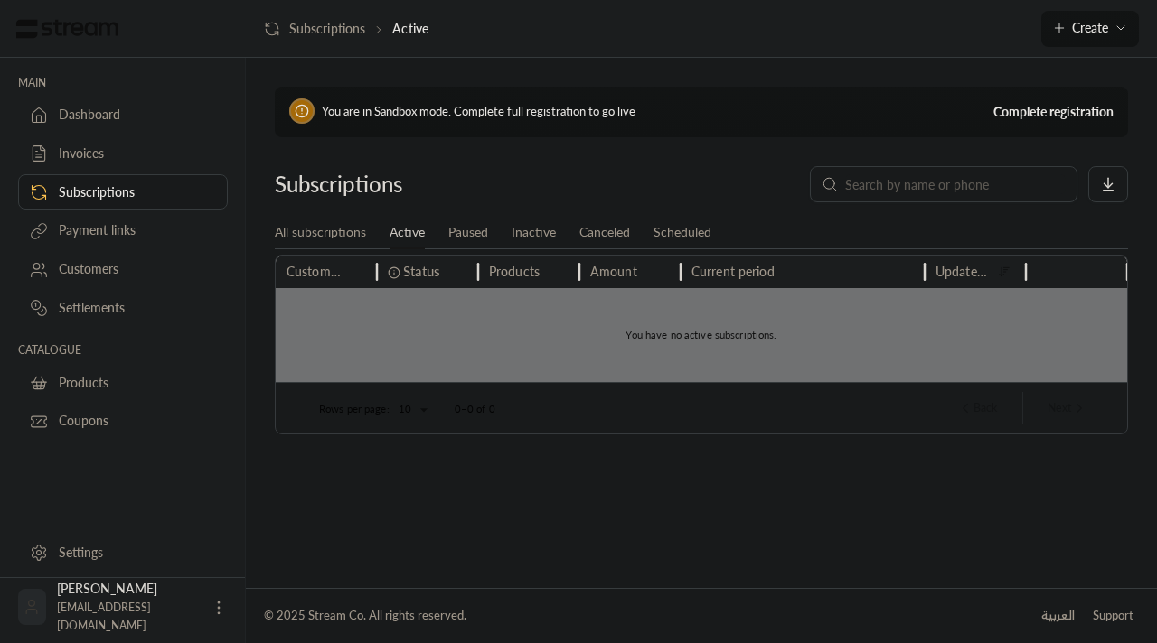
click at [140, 224] on div "Payment links" at bounding box center [132, 230] width 146 height 18
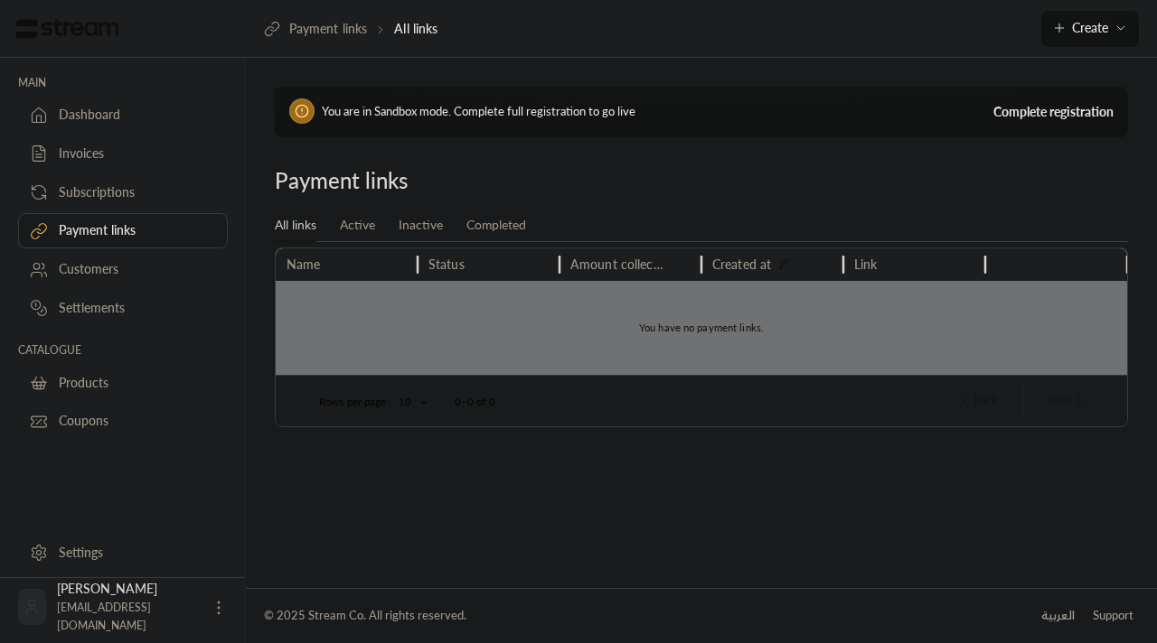
click at [155, 199] on div "Subscriptions" at bounding box center [132, 192] width 146 height 18
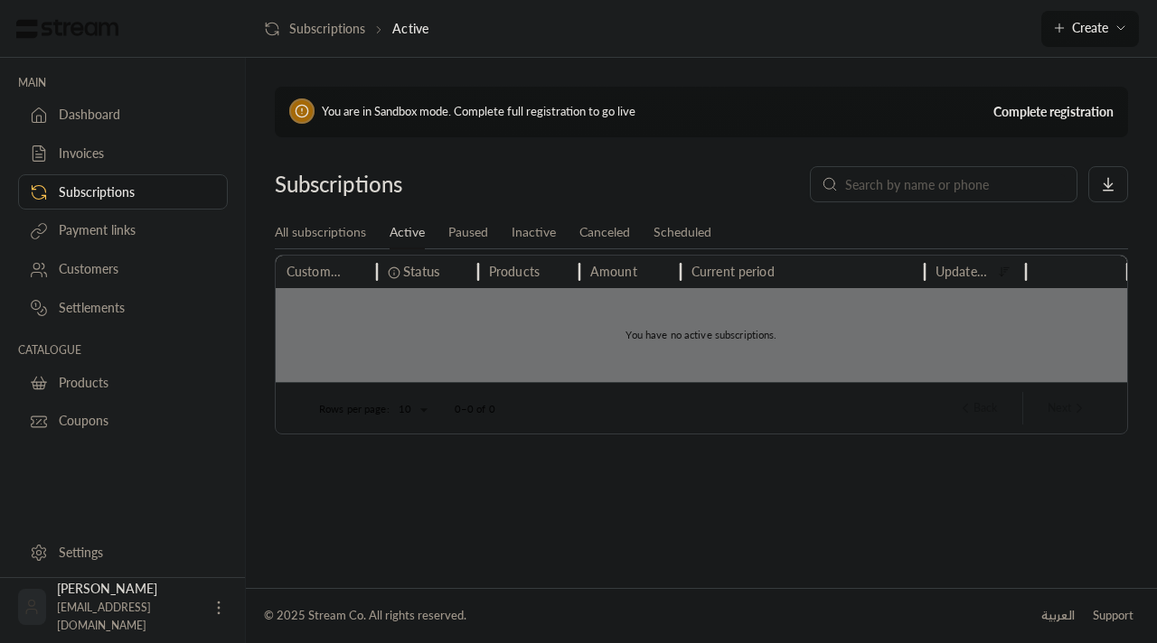
click at [145, 166] on link "Invoices" at bounding box center [123, 153] width 210 height 35
